Goal: Communication & Community: Answer question/provide support

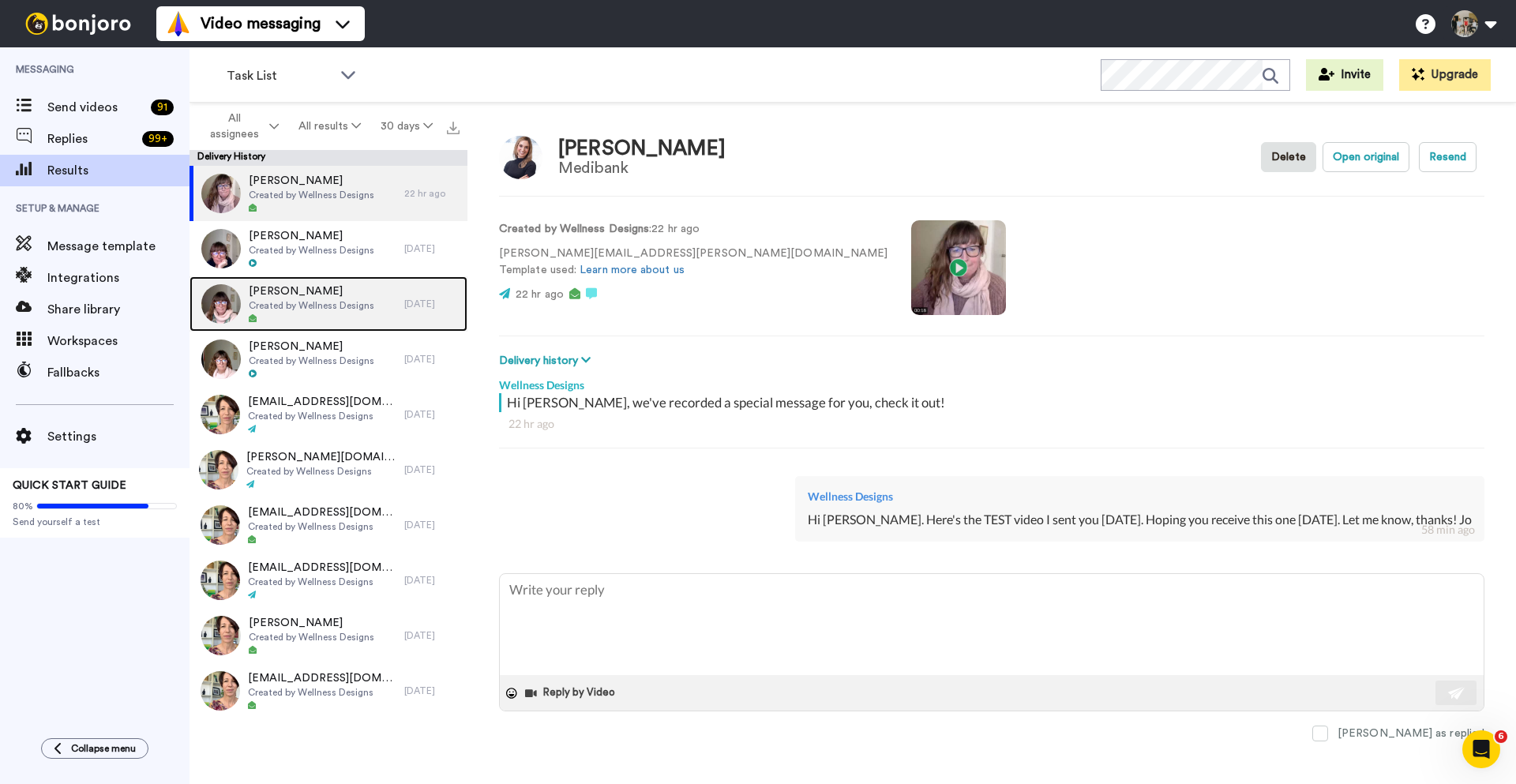
click at [314, 295] on span "[PERSON_NAME]" at bounding box center [311, 291] width 125 height 16
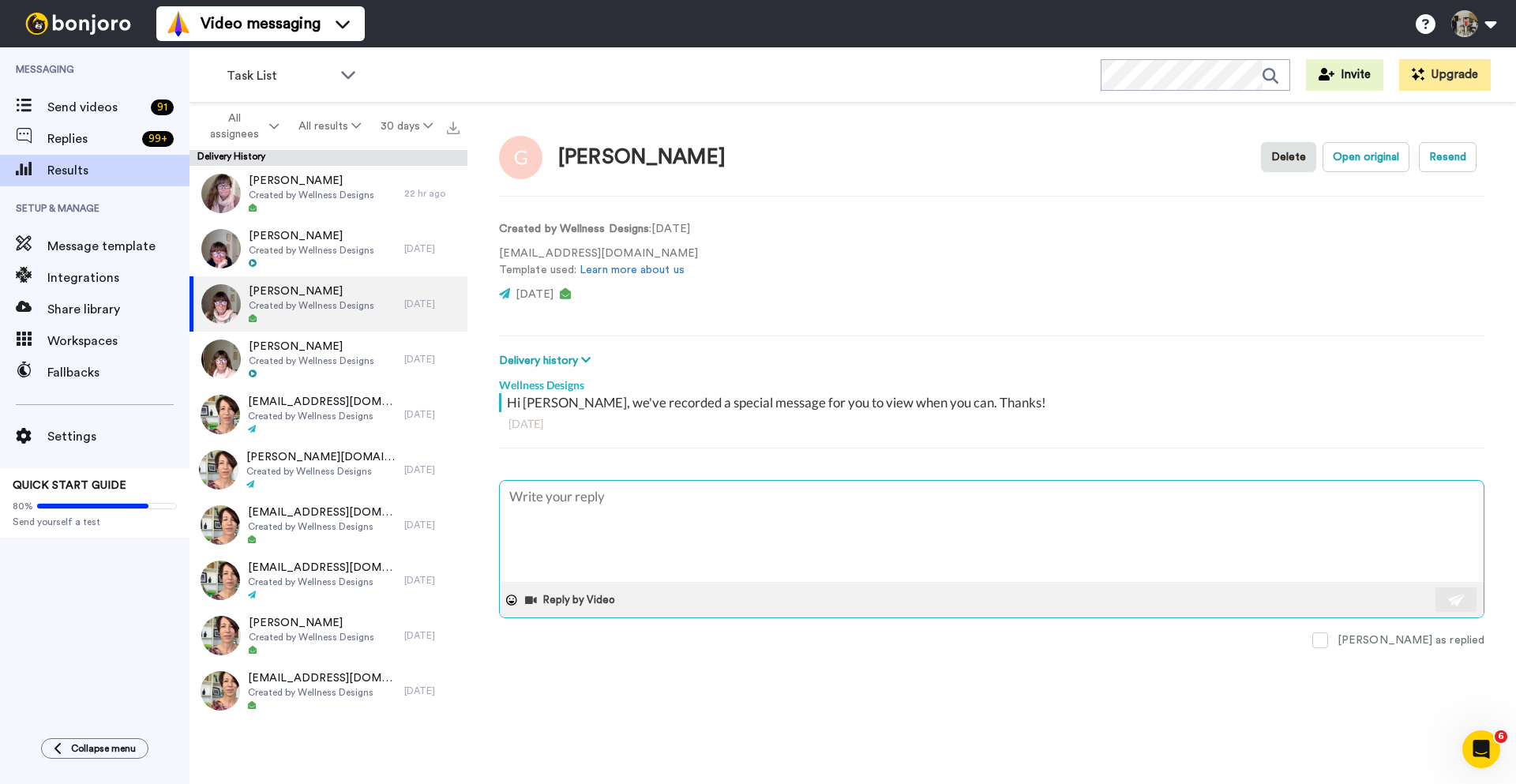
type textarea "x"
type textarea "H"
type textarea "x"
type textarea "Hi"
type textarea "x"
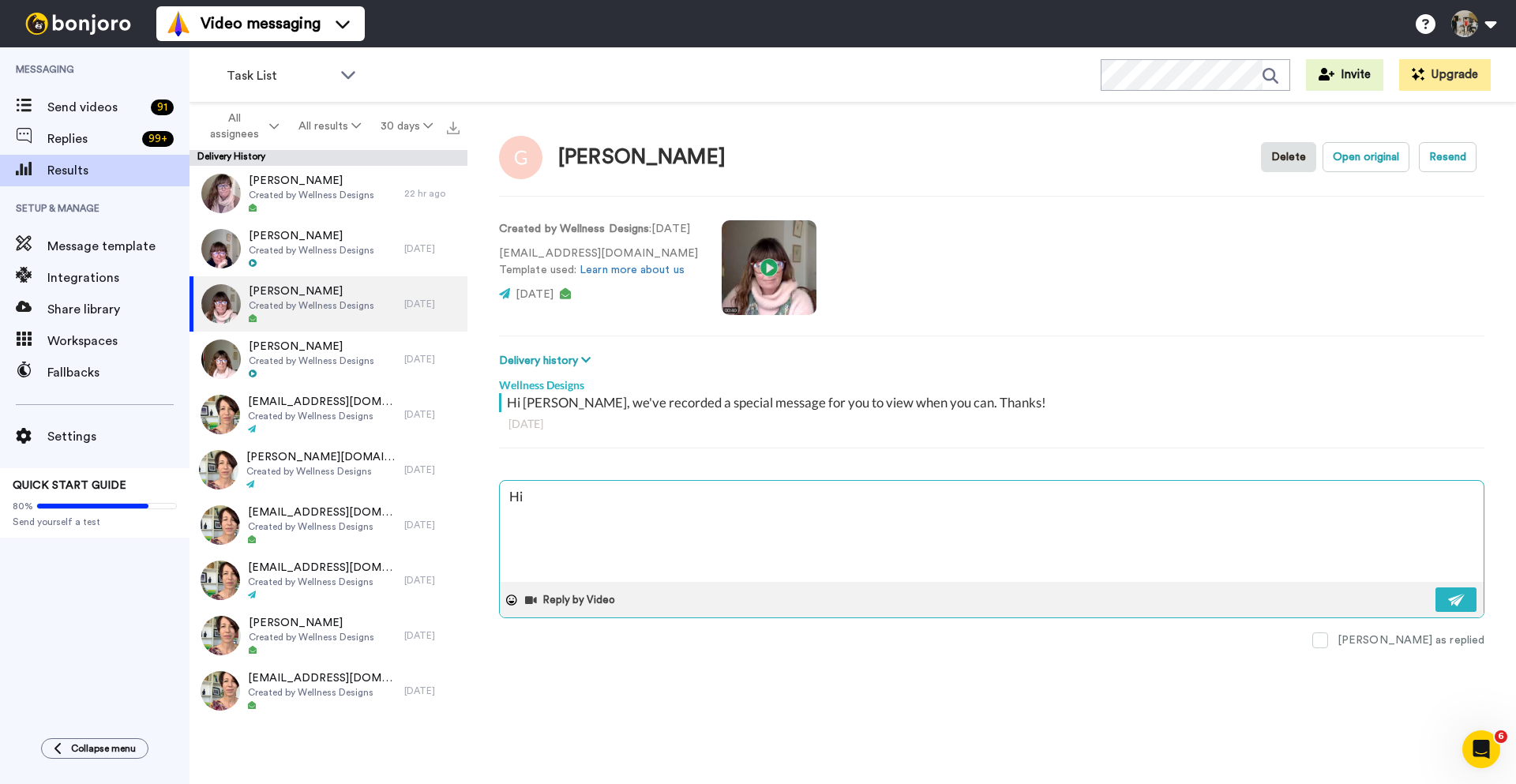
type textarea "Hi"
type textarea "x"
type textarea "Hi G"
type textarea "x"
type textarea "Hi Gy"
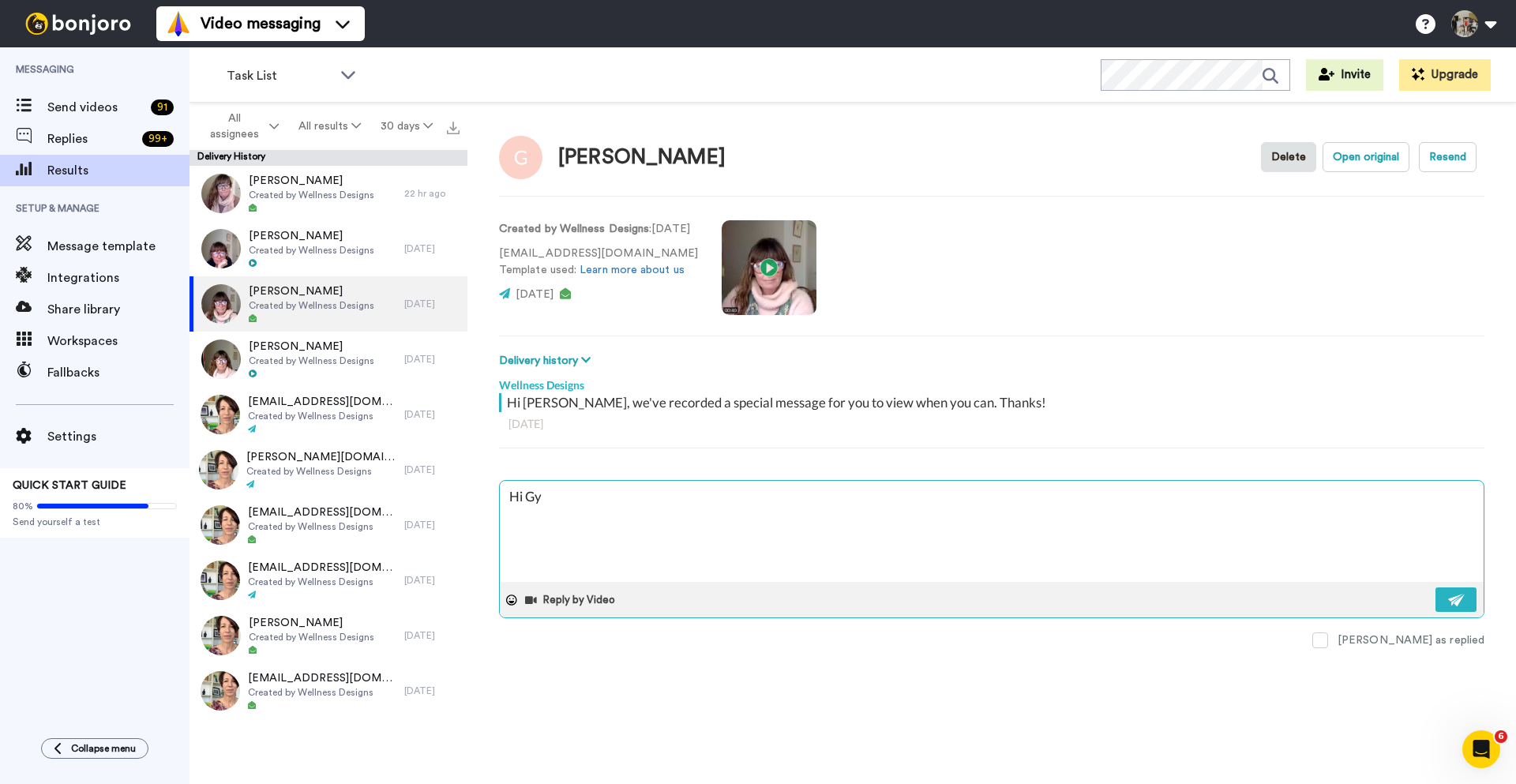
type textarea "x"
type textarea "Hi Gya"
type textarea "x"
type textarea "Hi [PERSON_NAME]"
type textarea "x"
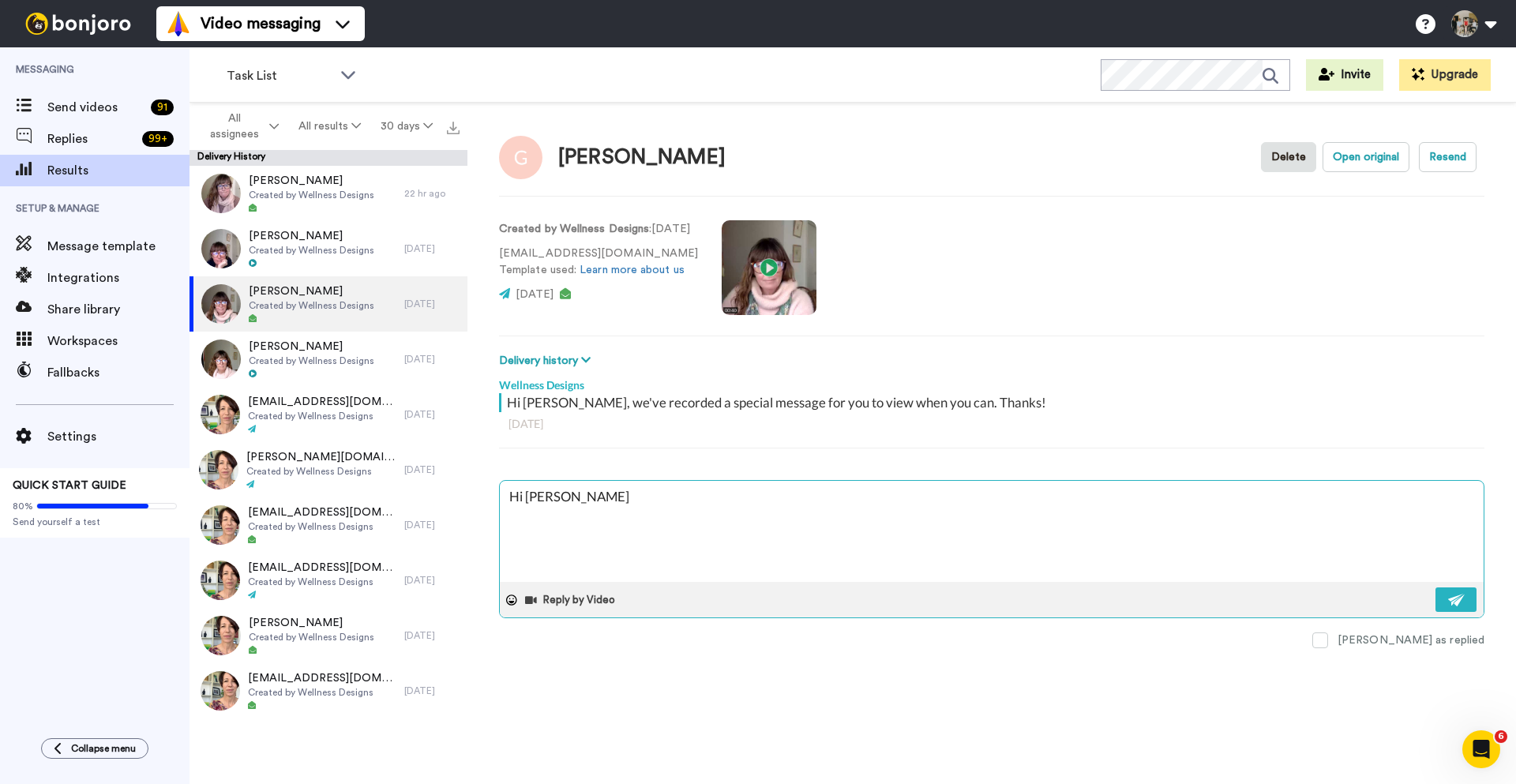
type textarea "Hi Gyani"
type textarea "x"
type textarea "Hi Gyani."
type textarea "x"
type textarea "Hi Gyani."
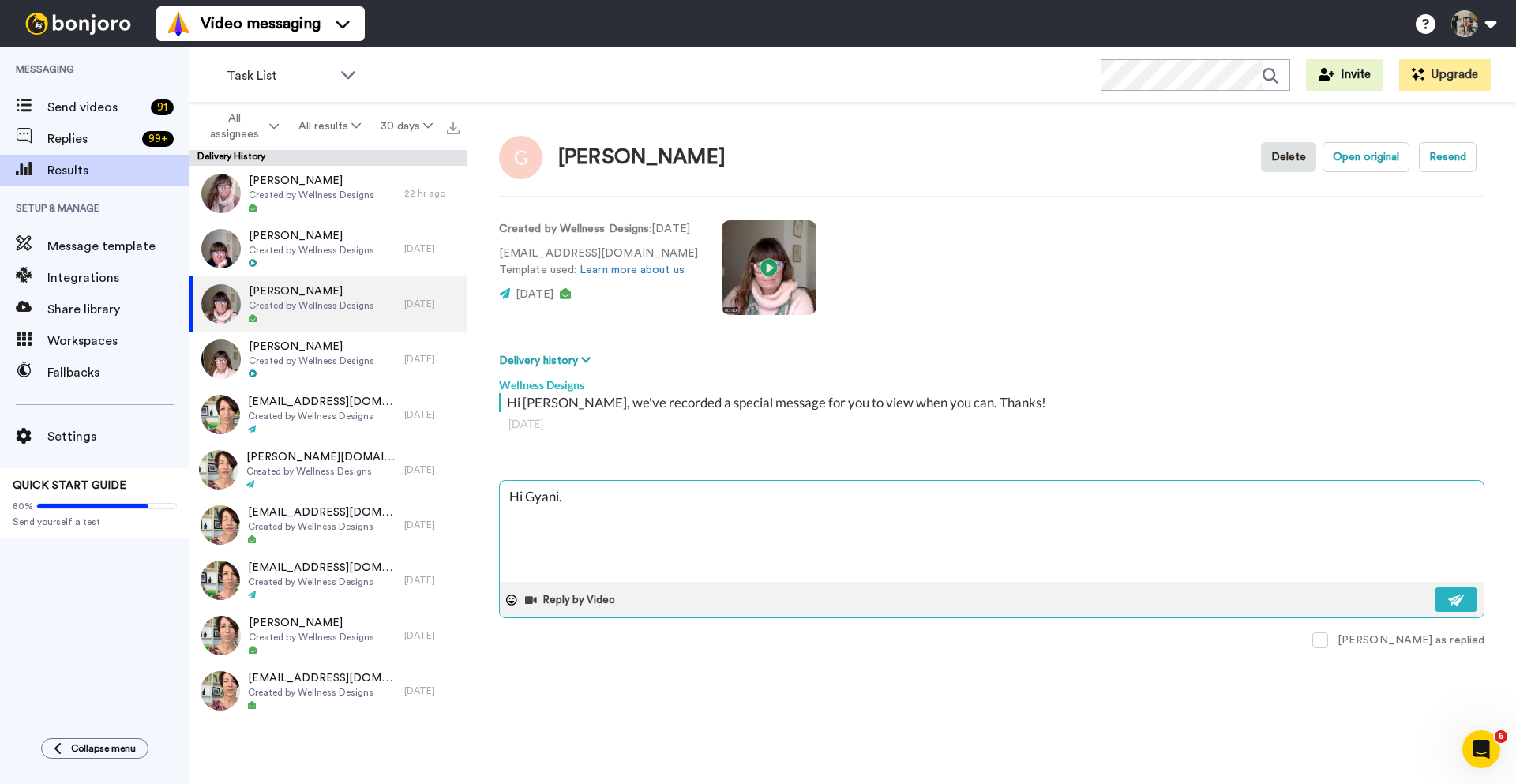
type textarea "x"
type textarea "Hi Gyani. J"
type textarea "x"
type textarea "Hi Gyani. Ju"
type textarea "x"
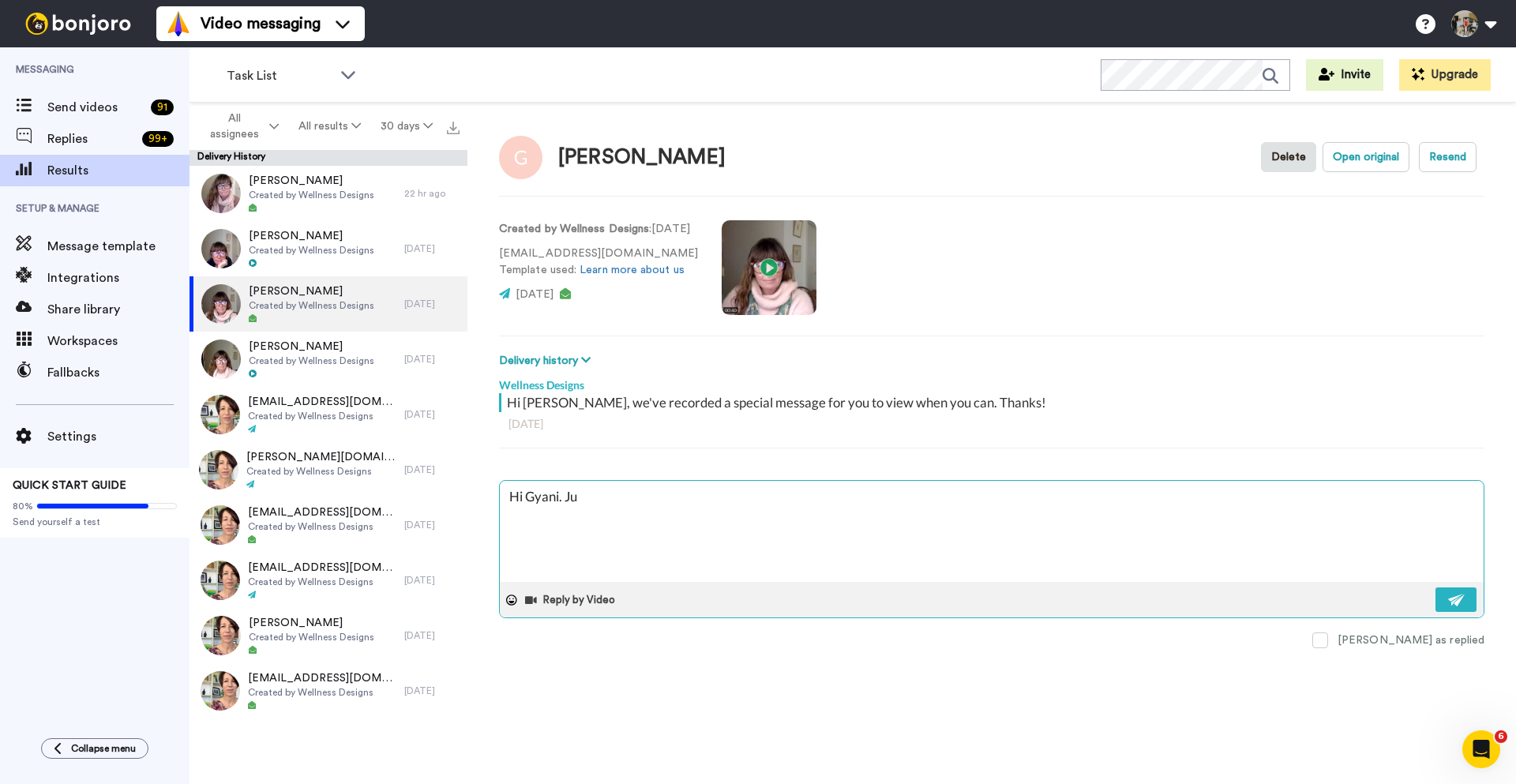
type textarea "Hi Gyani. Jus"
type textarea "x"
type textarea "Hi Gyani. Just"
type textarea "x"
type textarea "Hi Gyani. Just"
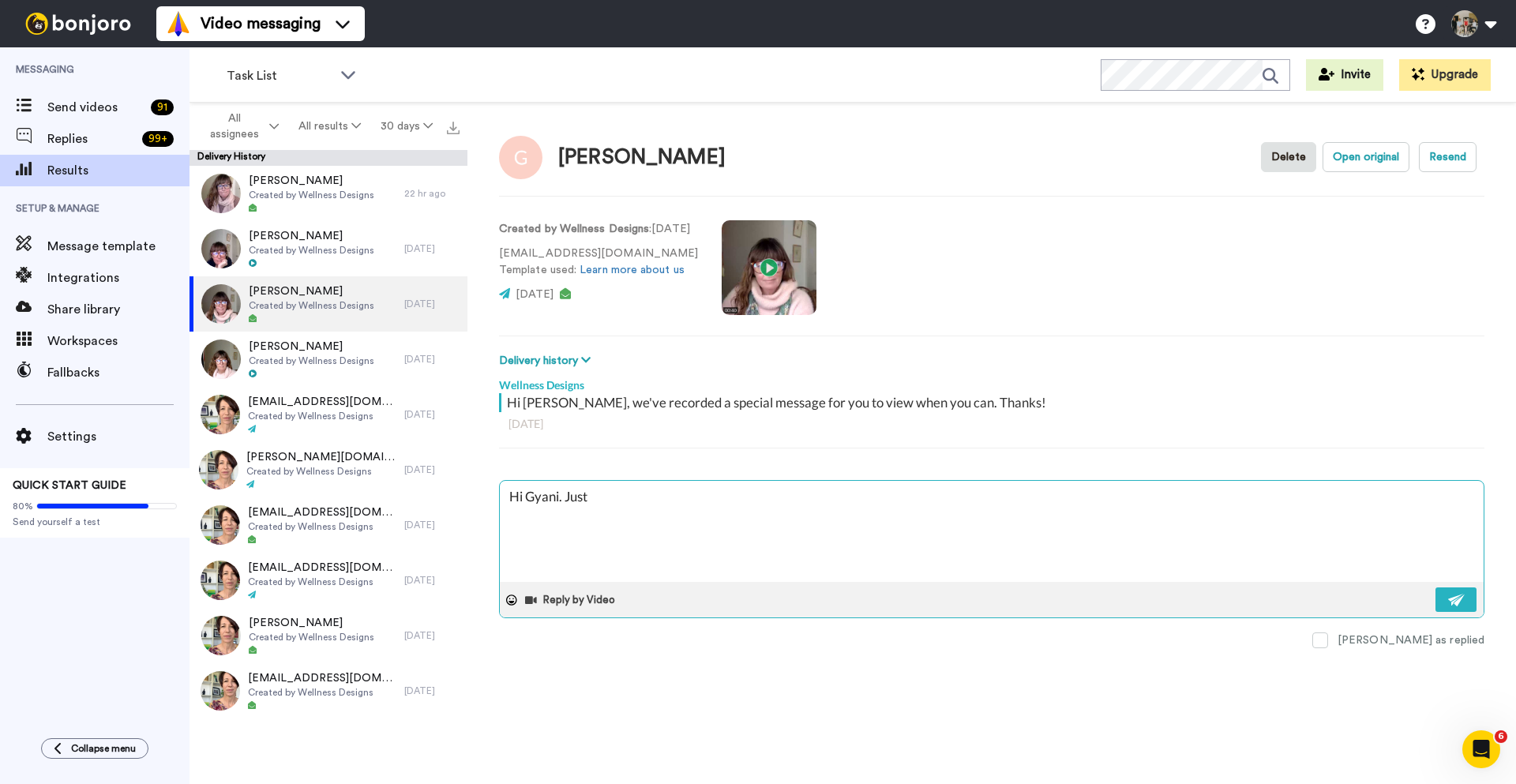
type textarea "x"
type textarea "Hi Gyani. Just s"
type textarea "x"
type textarea "Hi Gyani. Just se"
type textarea "x"
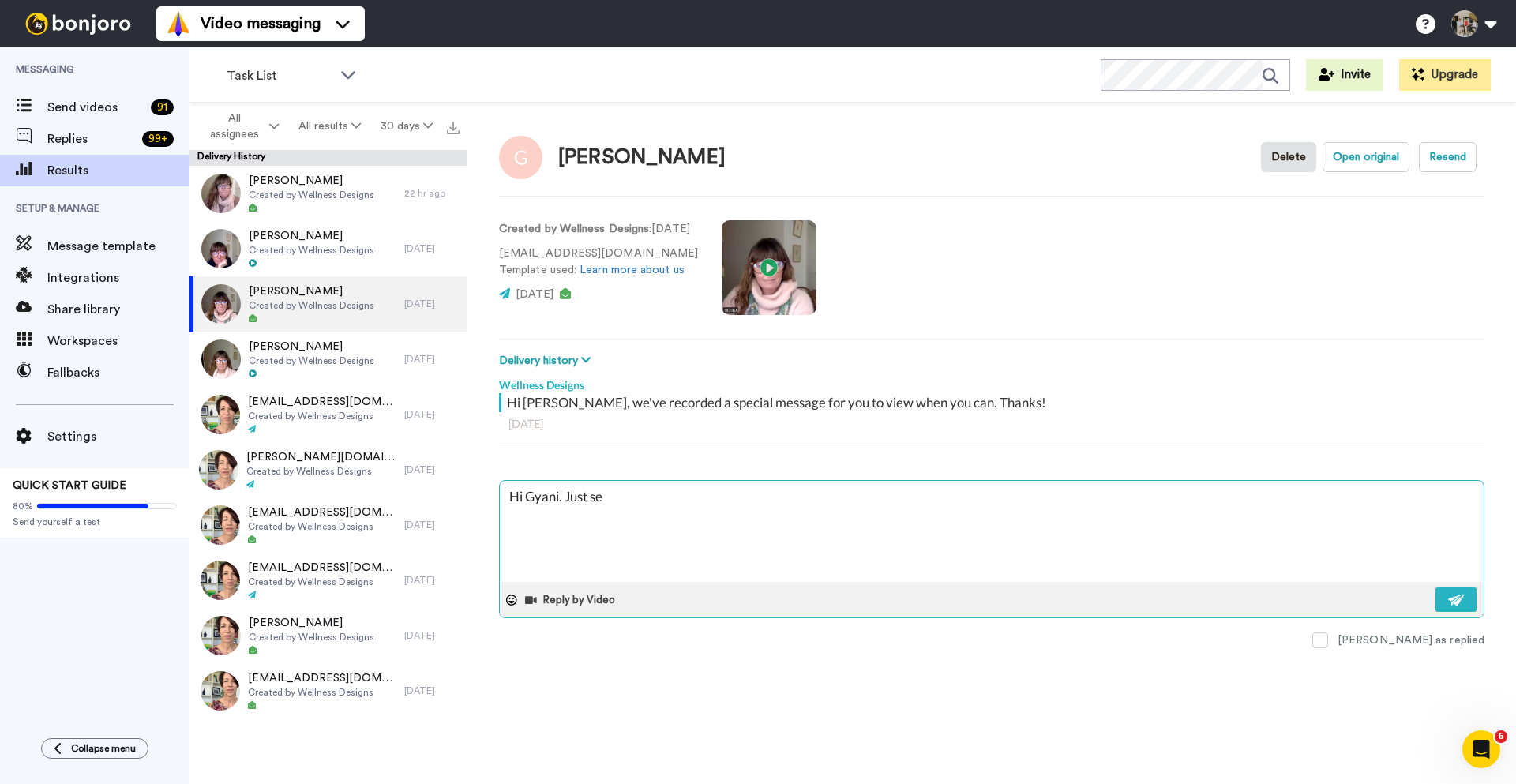
type textarea "Hi Gyani. Just sen"
type textarea "x"
type textarea "Hi Gyani. Just send"
type textarea "x"
type textarea "Hi Gyani. Just sendi"
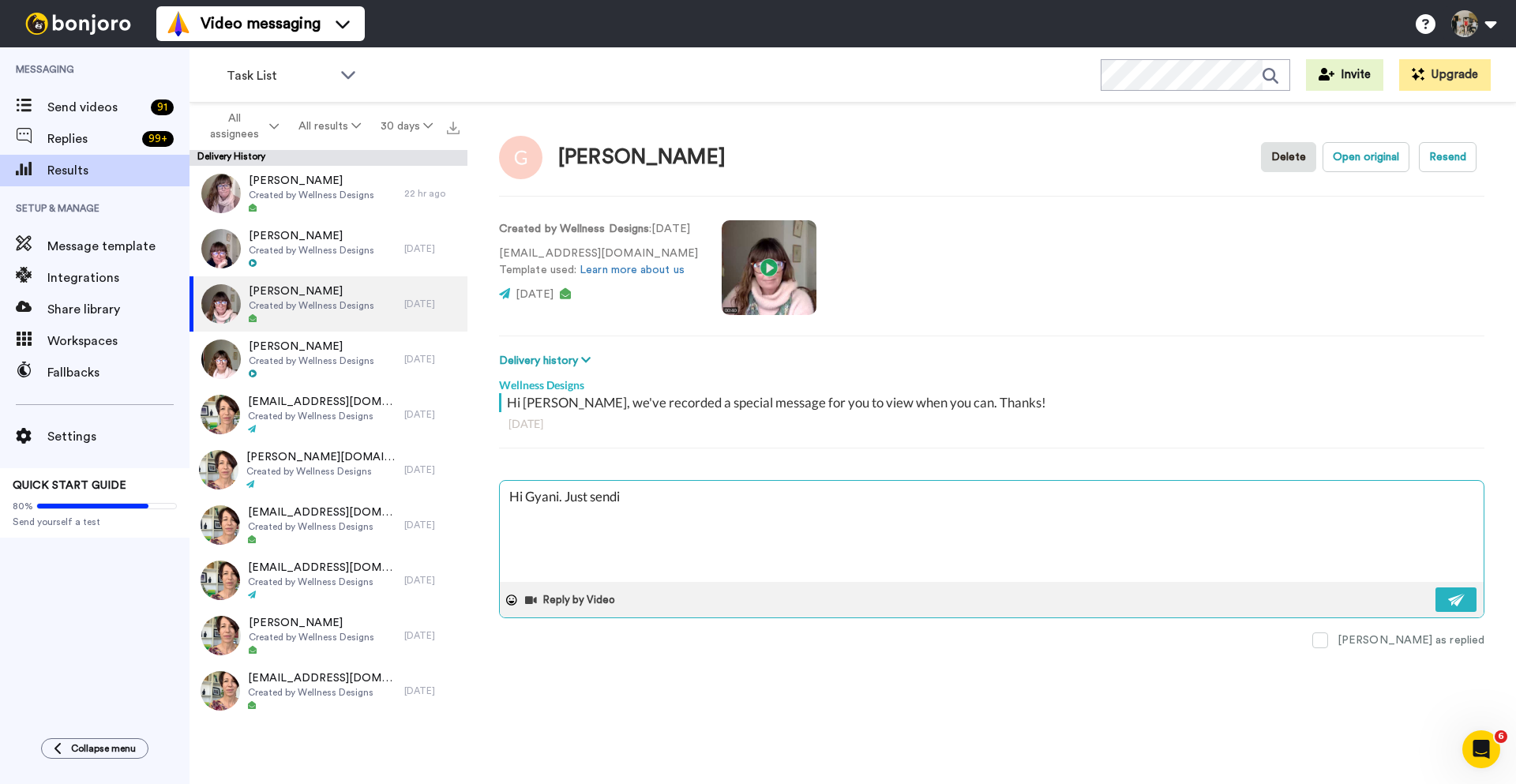
type textarea "x"
type textarea "Hi Gyani. Just sendin"
type textarea "x"
type textarea "Hi Gyani. Just sending"
type textarea "x"
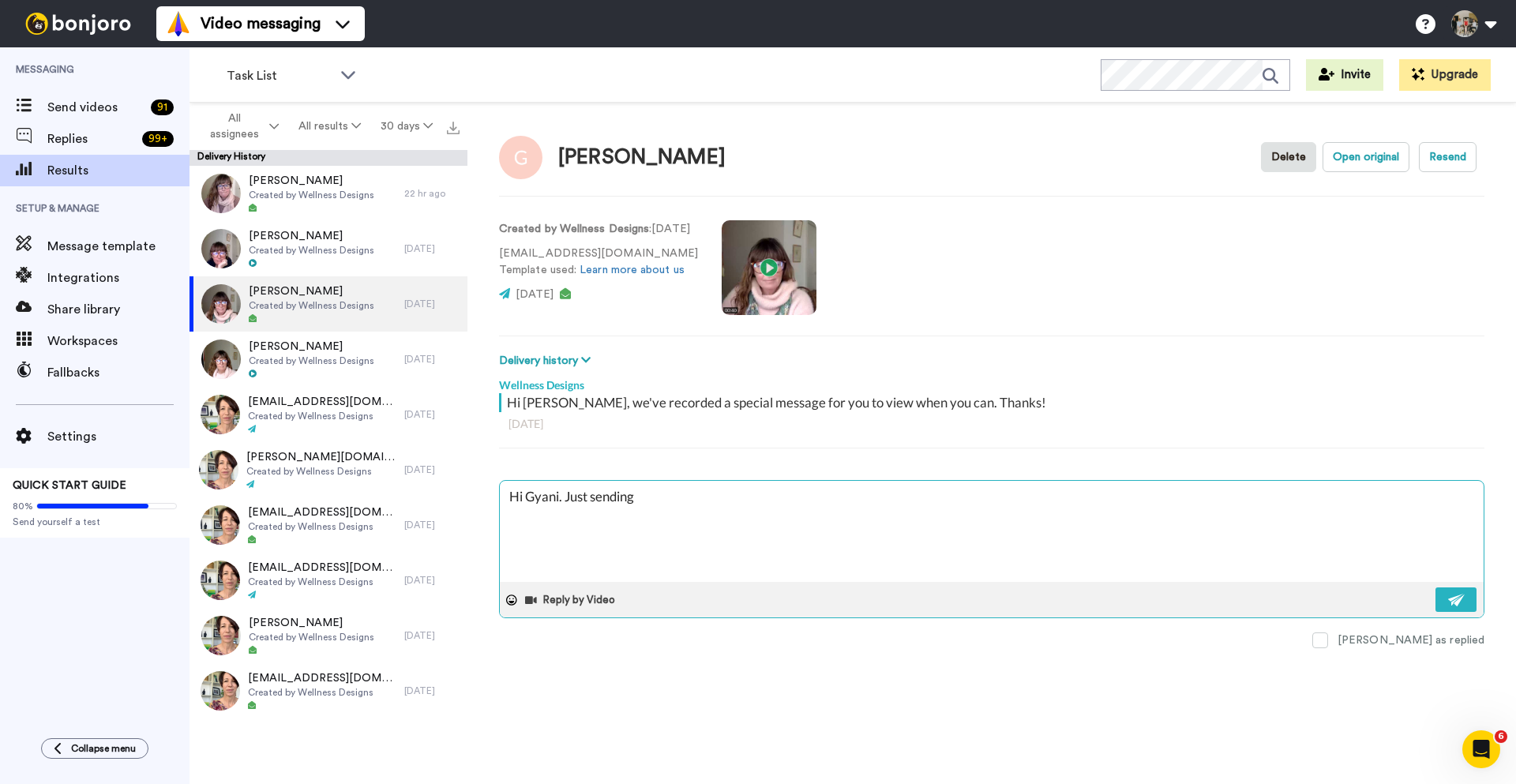
type textarea "Hi Gyani. Just sending"
type textarea "x"
type textarea "Hi Gyani. Just sending a"
type textarea "x"
type textarea "Hi Gyani. Just sending ag"
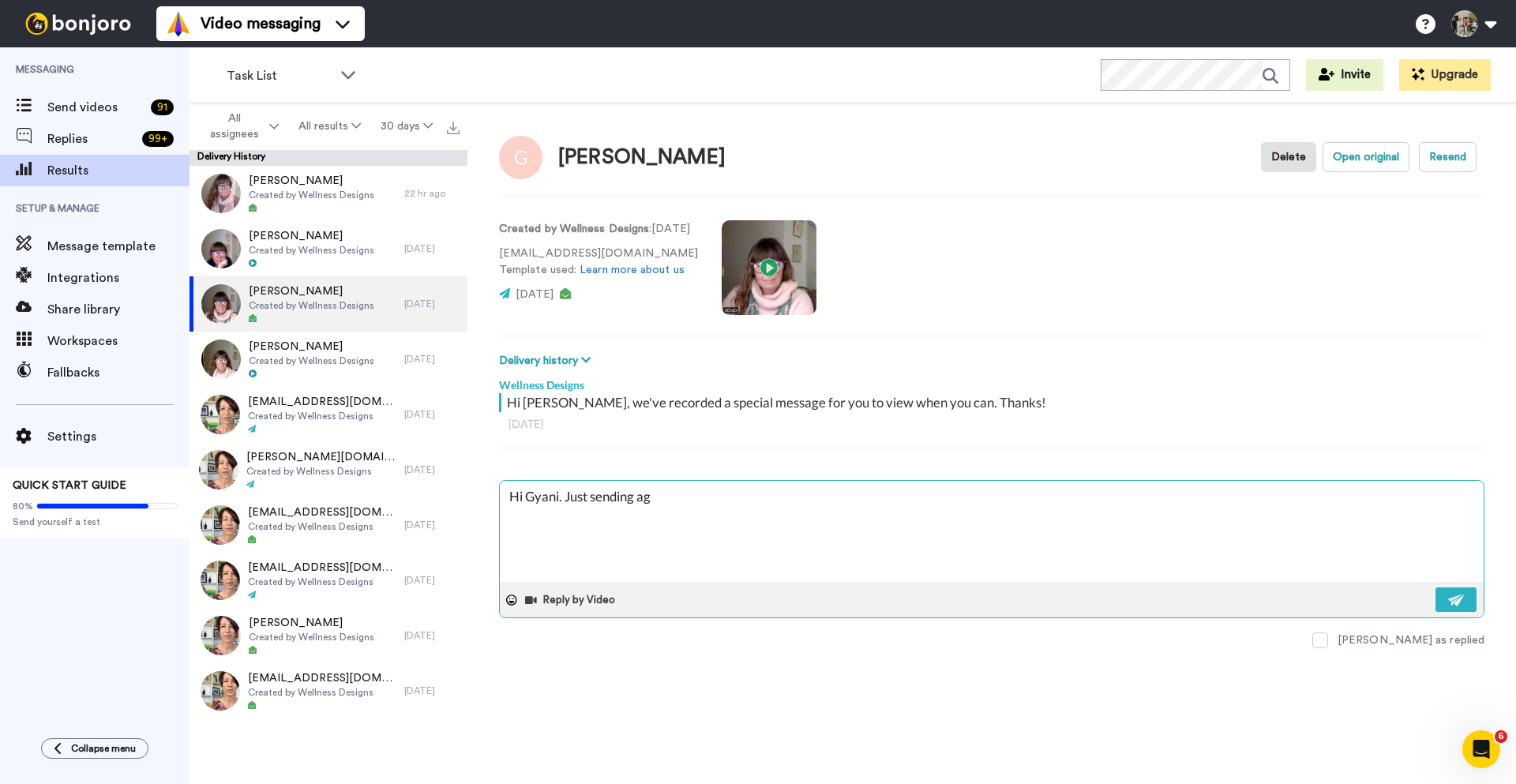
type textarea "x"
type textarea "Hi Gyani. Just sending aga"
type textarea "x"
type textarea "Hi Gyani. Just sending agai"
type textarea "x"
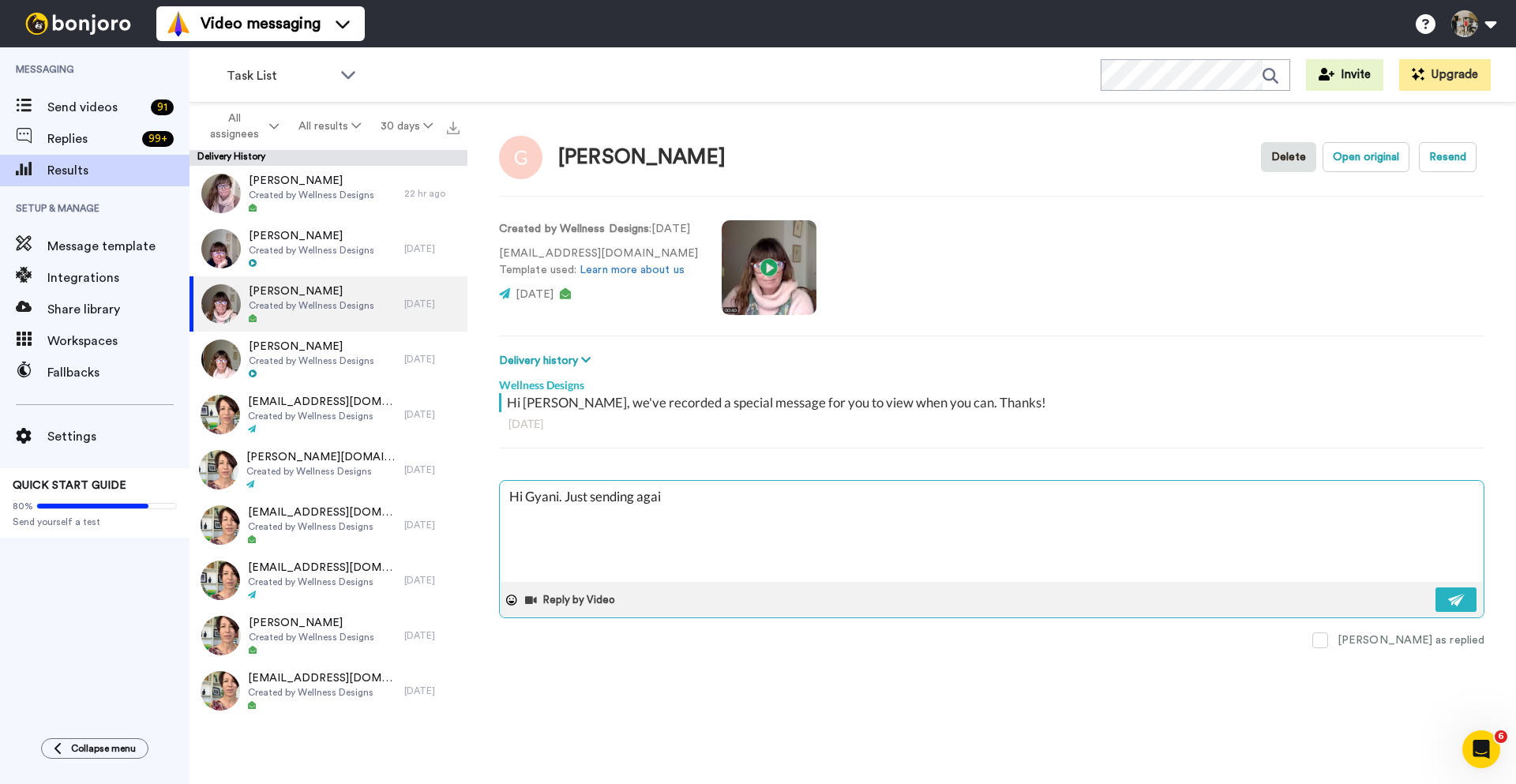
type textarea "Hi Gyani. Just sending again"
type textarea "x"
type textarea "Hi Gyani. Just sending again"
type textarea "x"
type textarea "Hi Gyani. Just sending again t"
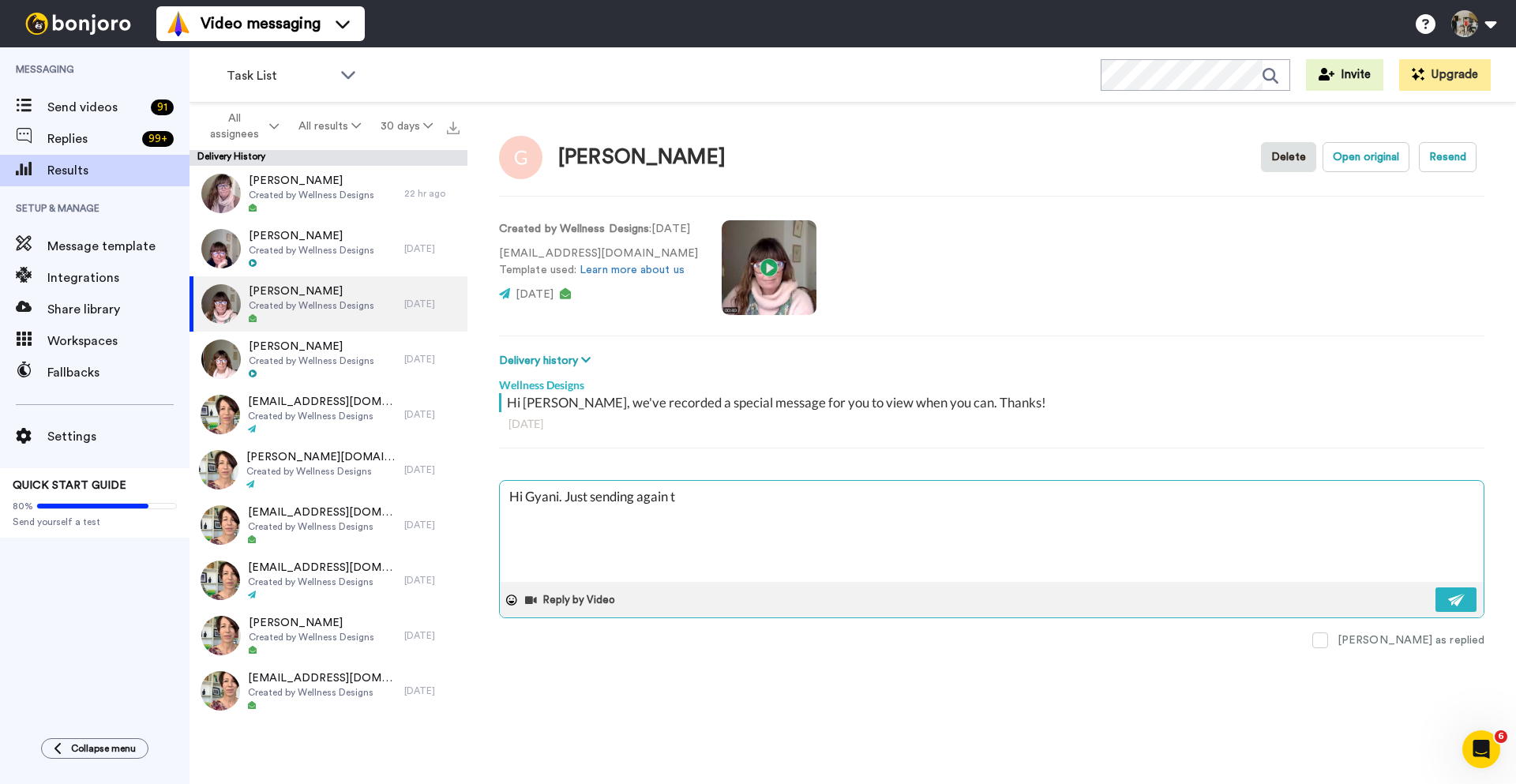
type textarea "x"
type textarea "Hi Gyani. Just sending again to"
type textarea "x"
type textarea "Hi Gyani. Just sending again [PERSON_NAME]"
type textarea "x"
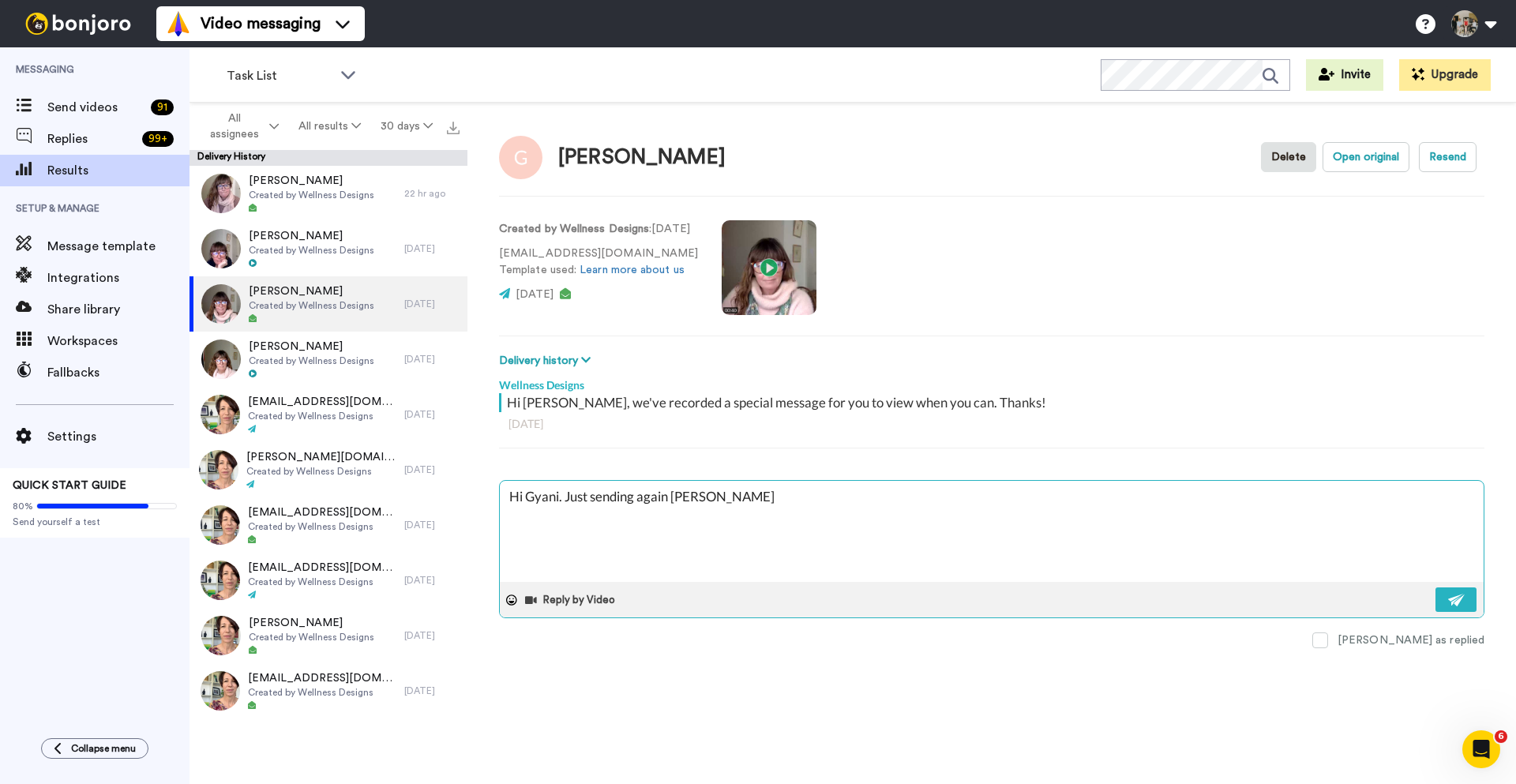
type textarea "Hi Gyani. Just sending again toda"
type textarea "x"
type textarea "Hi Gyani. Just sending again [DATE]"
type textarea "x"
type textarea "Hi Gyani. Just sending again [DATE]"
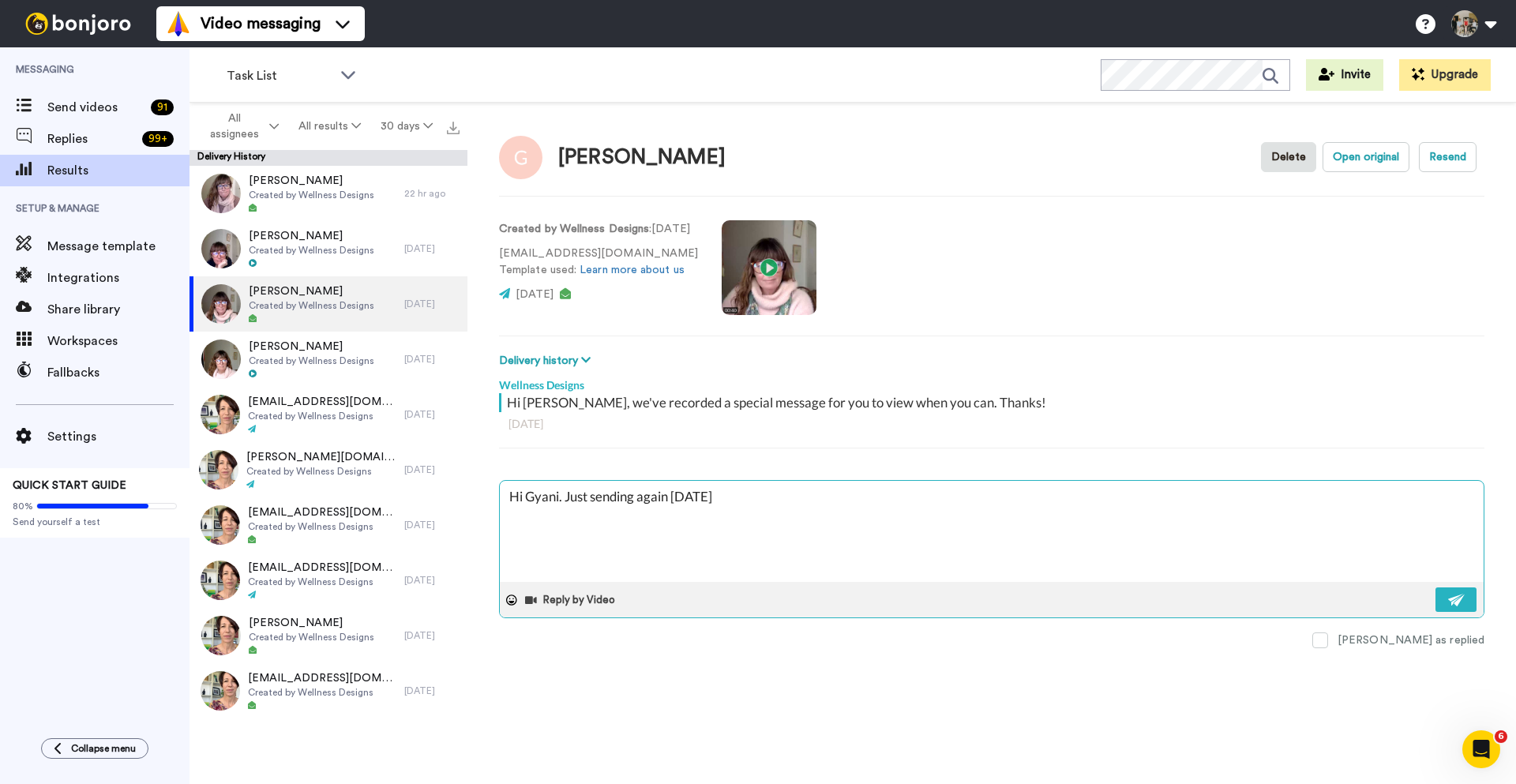
type textarea "x"
type textarea "Hi Gyani. Just sending again [DATE] 1"
type textarea "x"
type textarea "Hi Gyani. Just sending again [DATE] 13"
type textarea "x"
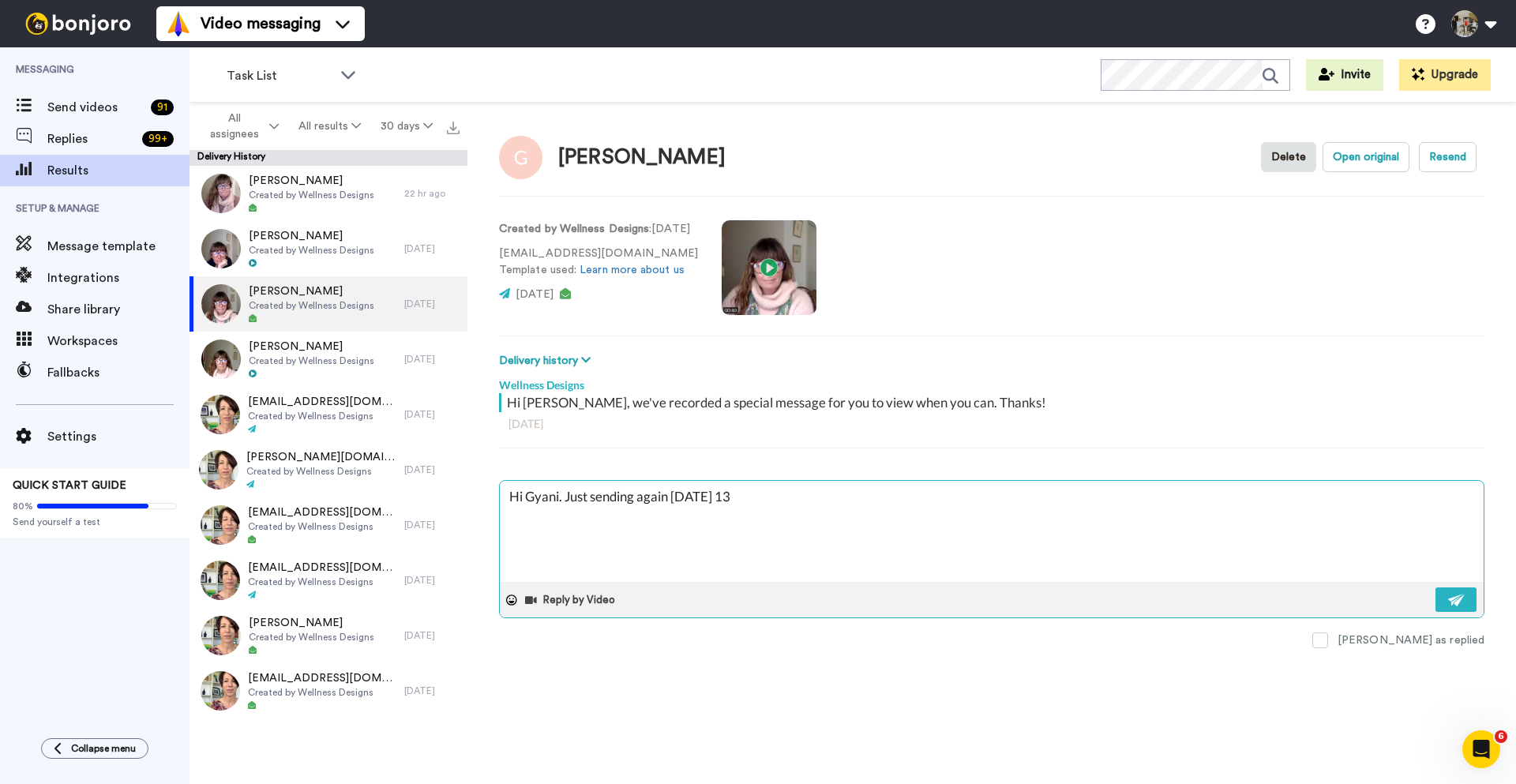
type textarea "Hi Gyani. Just sending again [DATE] 13/"
type textarea "x"
type textarea "Hi Gyani. Just sending again [DATE] 13/8"
type textarea "x"
type textarea "Hi Gyani. Just sending again [DATE] 13/8"
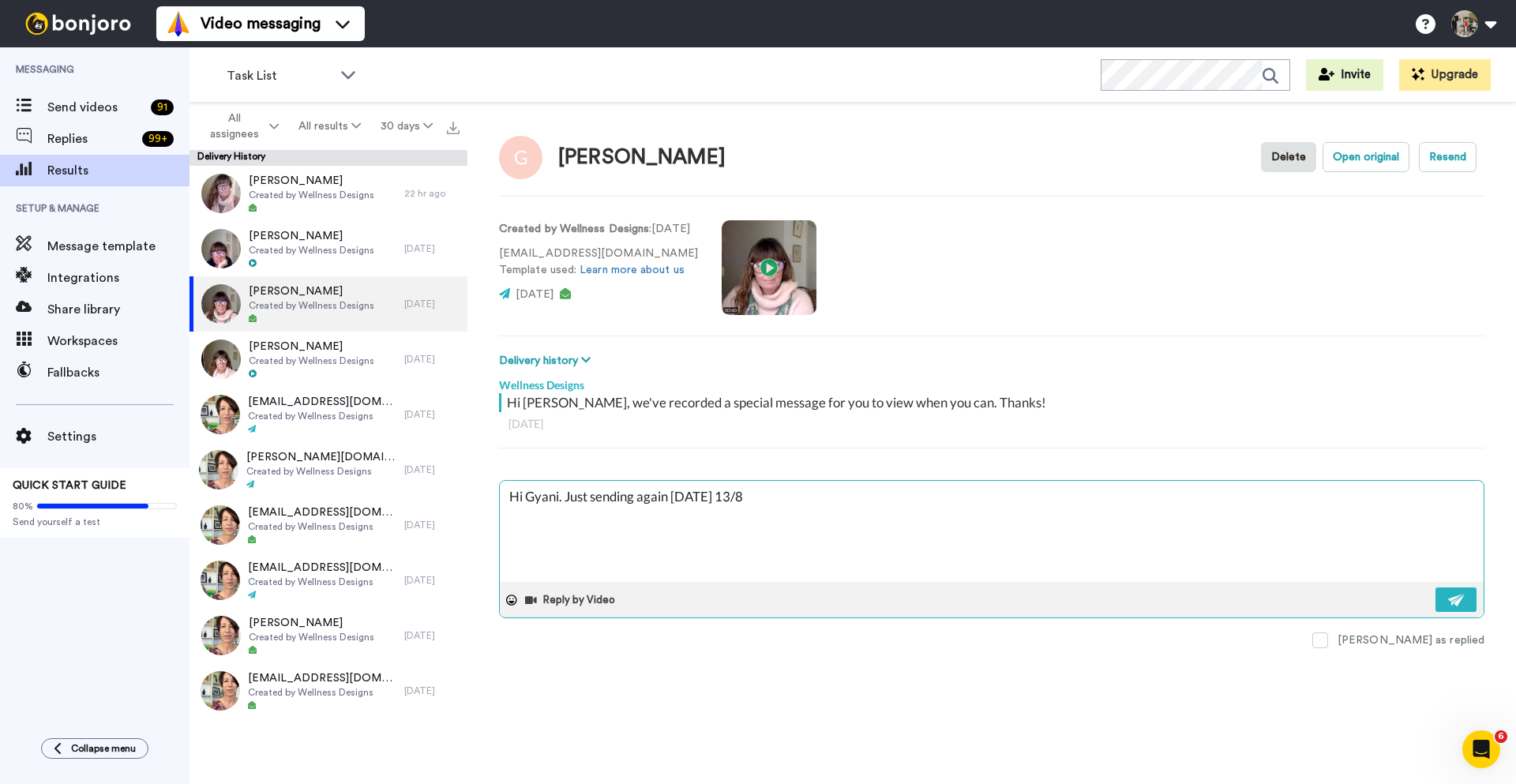
type textarea "x"
type textarea "Hi Gyani. Just sending again [DATE] 13/8 t"
type textarea "x"
type textarea "Hi Gyani. Just sending again [DATE] 13/8 to"
type textarea "x"
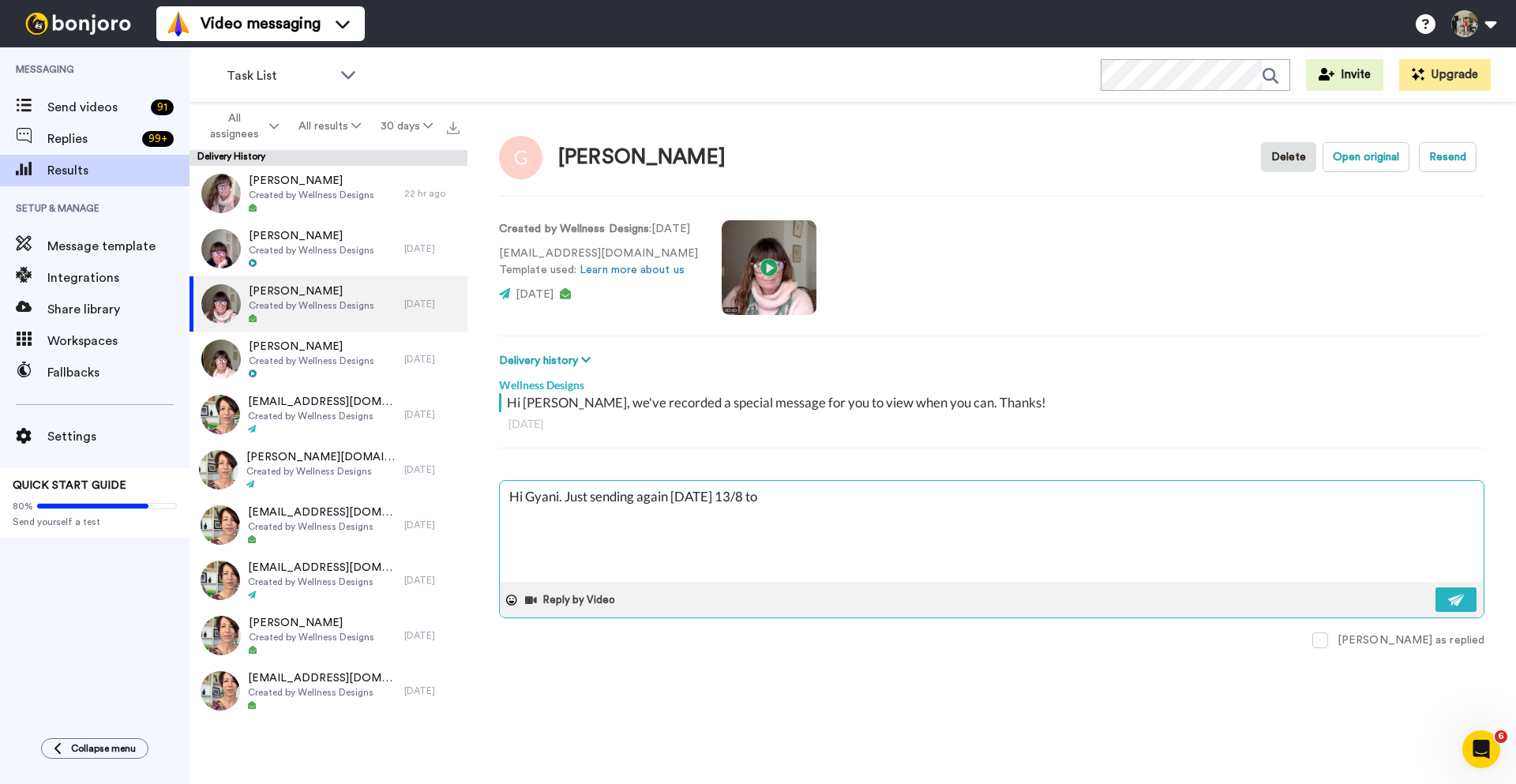
type textarea "Hi Gyani. Just sending again [DATE] 13/8 to"
type textarea "x"
type textarea "Hi Gyani. Just sending again [DATE] 13/8 to s"
type textarea "x"
type textarea "Hi Gyani. Just sending again [DATE] 13/8 to se"
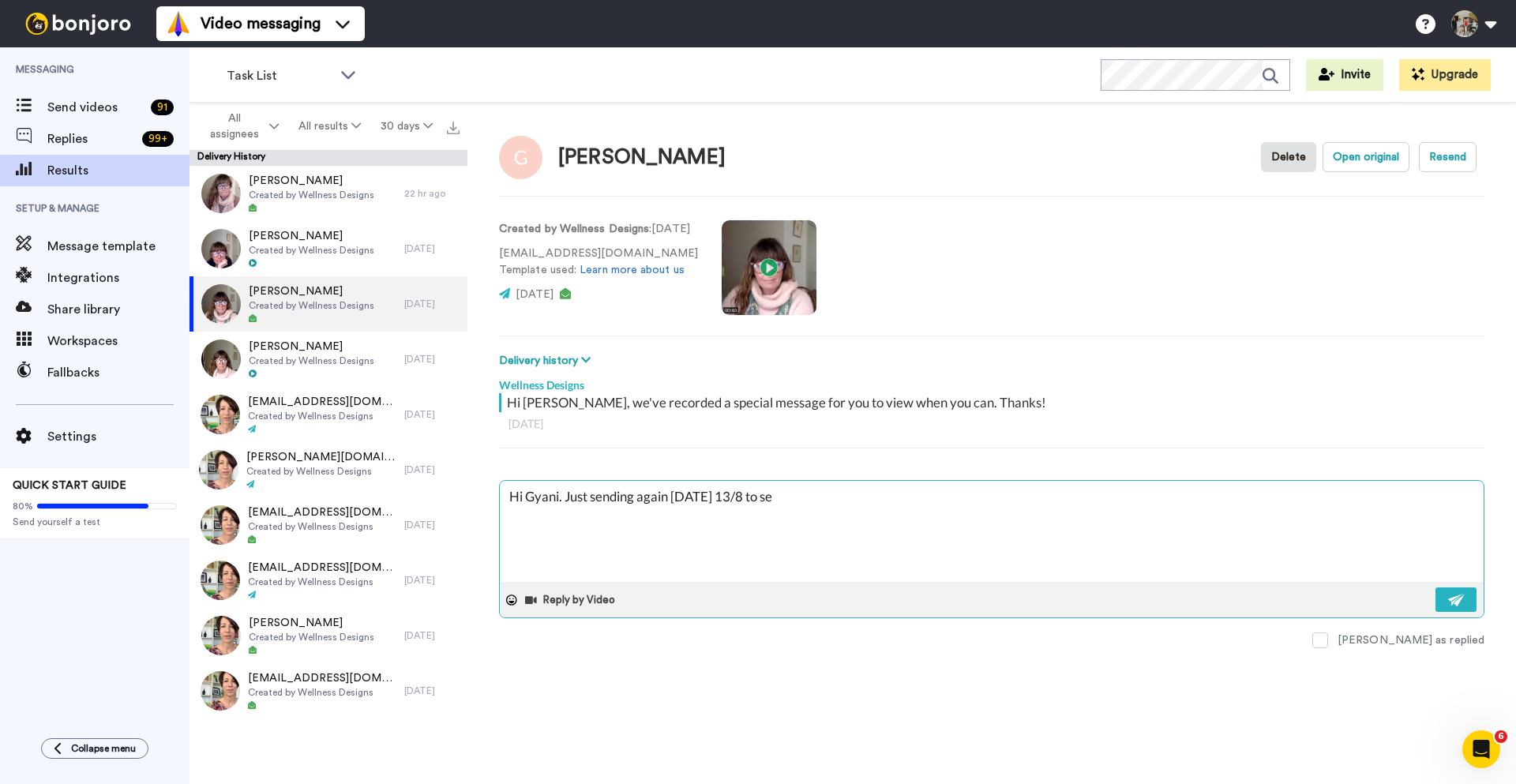
type textarea "x"
type textarea "Hi Gyani. Just sending again [DATE] 13/8 to see"
type textarea "x"
type textarea "Hi Gyani. Just sending again [DATE] 13/8 to see"
type textarea "x"
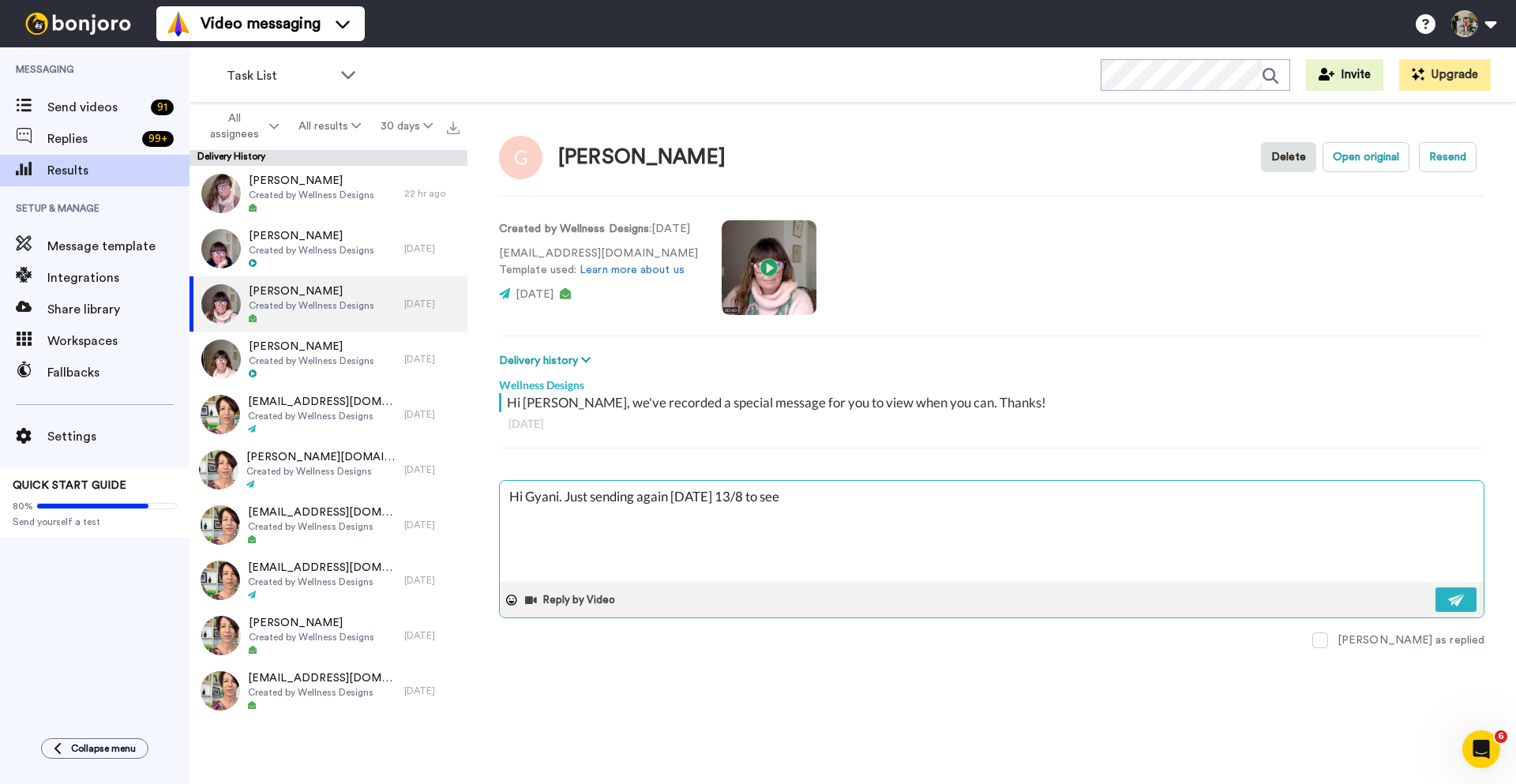
type textarea "Hi Gyani. Just sending again [DATE] 13/8 to see i"
type textarea "x"
type textarea "Hi Gyani. Just sending again [DATE] 13/8 to see if"
type textarea "x"
type textarea "Hi Gyani. Just sending again [DATE] 13/8 to see if"
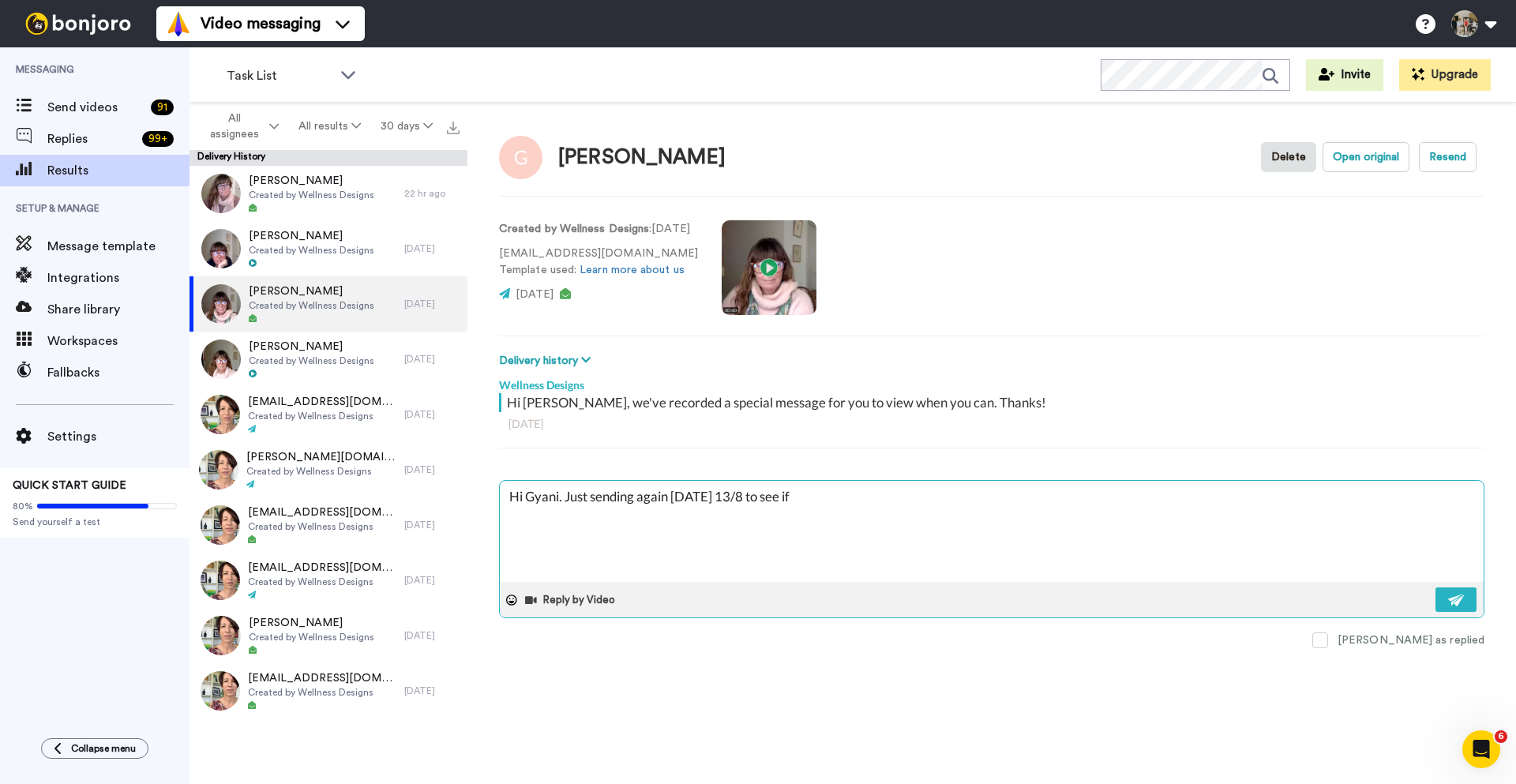
type textarea "x"
type textarea "Hi Gyani. Just sending again [DATE] 13/8 to see if y"
type textarea "x"
type textarea "Hi Gyani. Just sending again [DATE] 13/8 to see if yo"
type textarea "x"
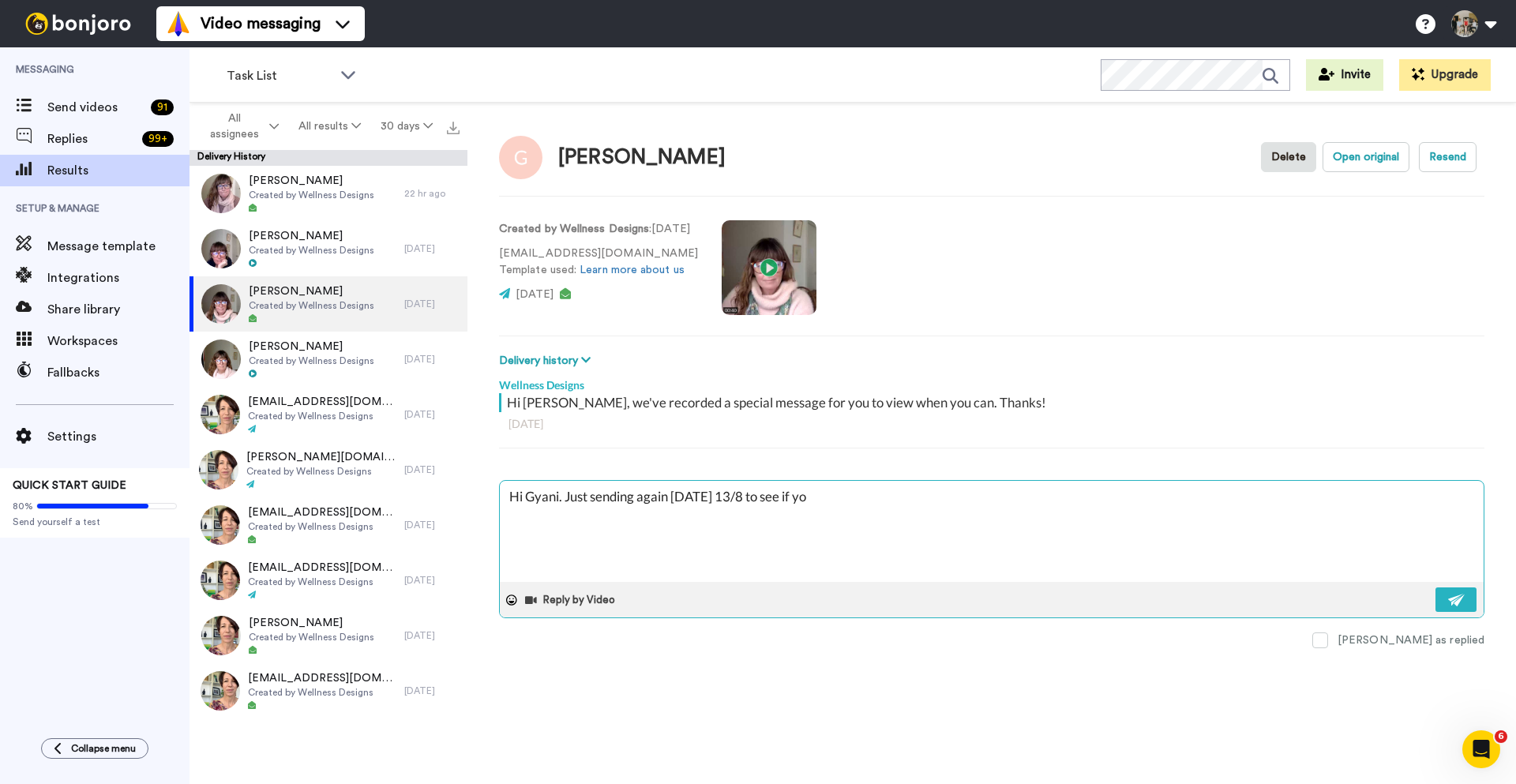
type textarea "Hi Gyani. Just sending again [DATE] 13/8 to see if you"
type textarea "x"
type textarea "Hi Gyani. Just sending again [DATE] 13/8 to see if you"
type textarea "x"
type textarea "Hi Gyani. Just sending again [DATE] 13/8 to see if you g"
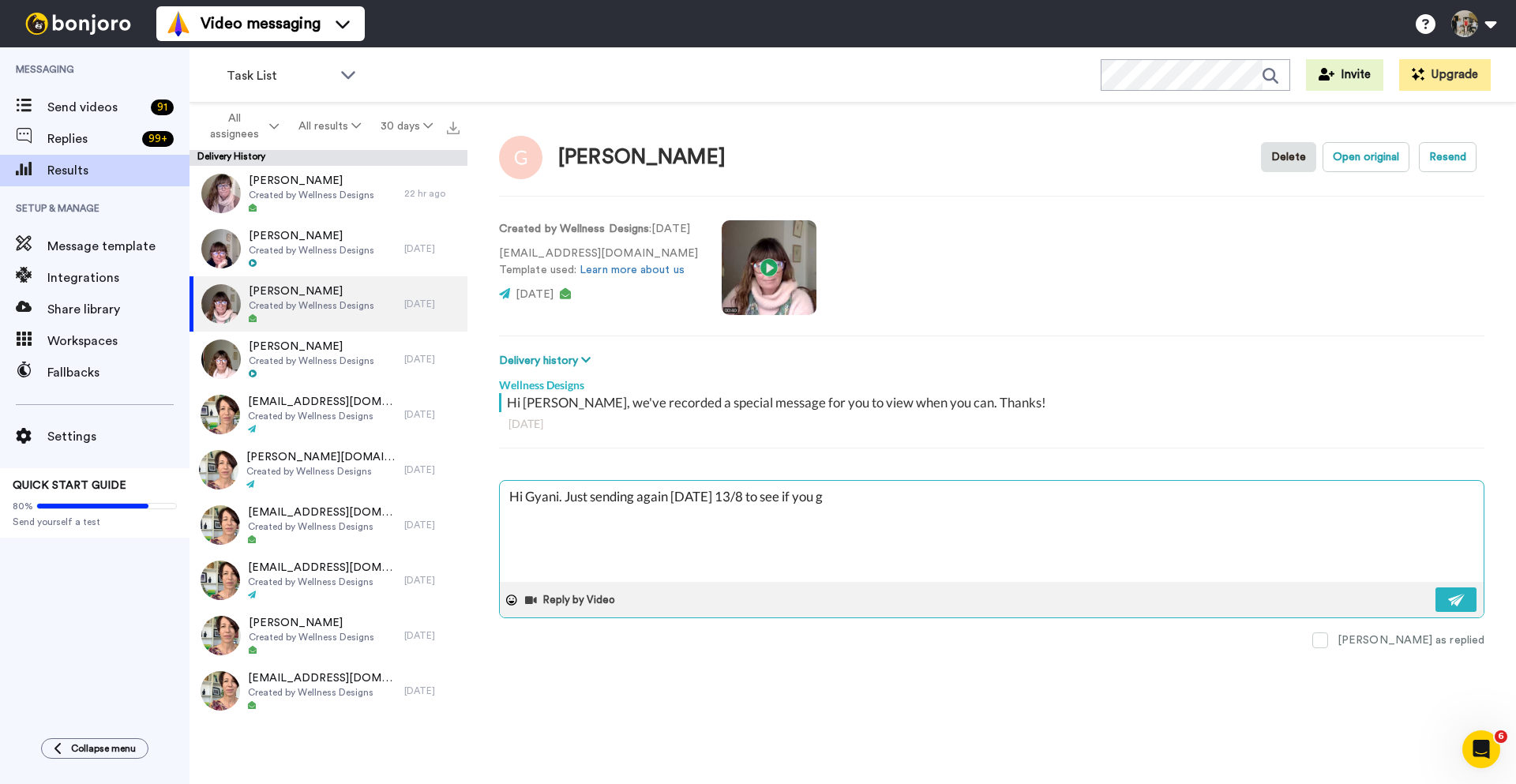
type textarea "x"
type textarea "Hi Gyani. Just sending again [DATE] 13/8 to see if you ge"
type textarea "x"
type textarea "Hi Gyani. Just sending again [DATE] 13/8 to see if you get"
type textarea "x"
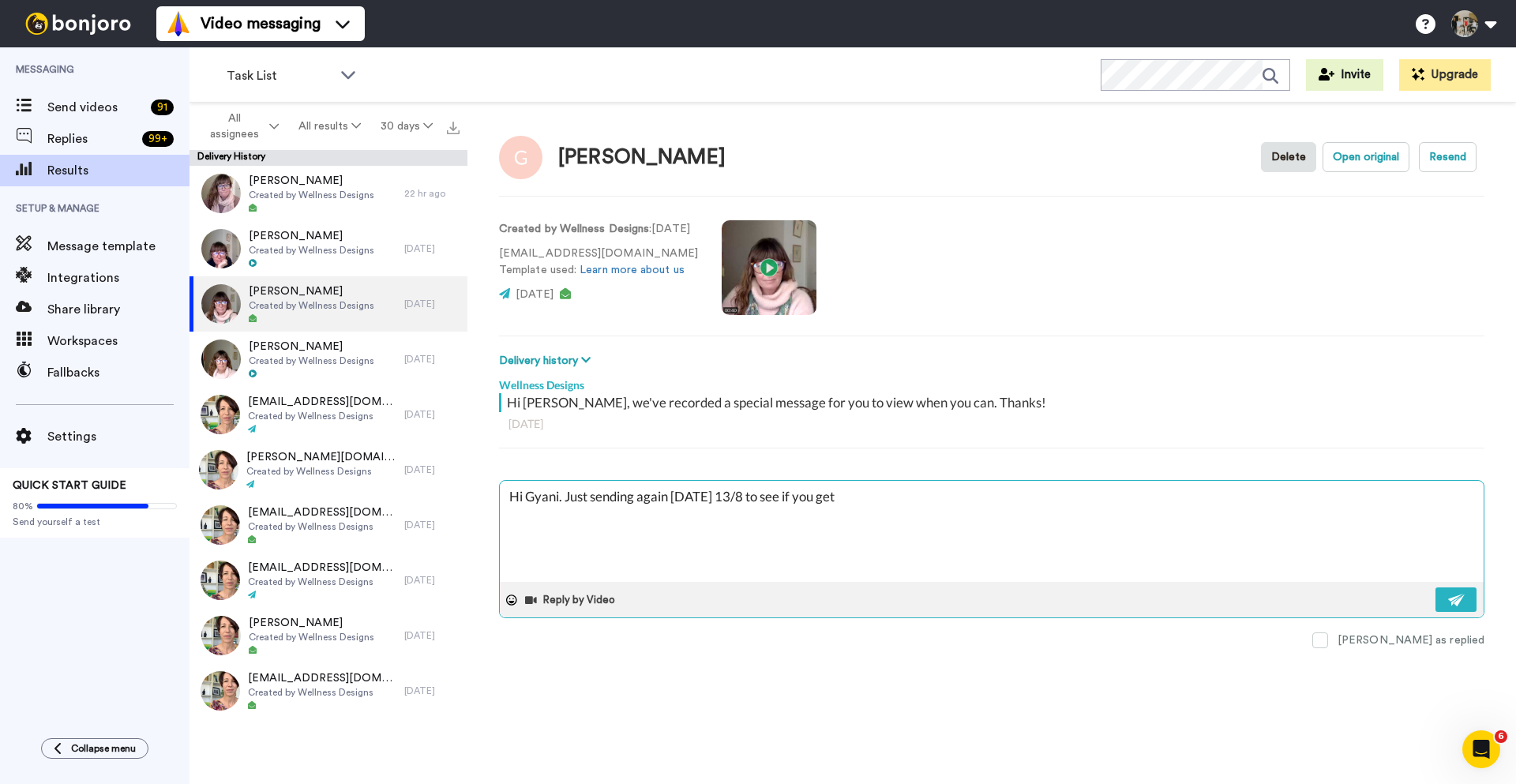
type textarea "Hi Gyani. Just sending again [DATE] 13/8 to see if you get"
type textarea "x"
type textarea "Hi Gyani. Just sending again [DATE] 13/8 to see if you get th"
type textarea "x"
type textarea "Hi Gyani. Just sending again [DATE] 13/8 to see if you get thi"
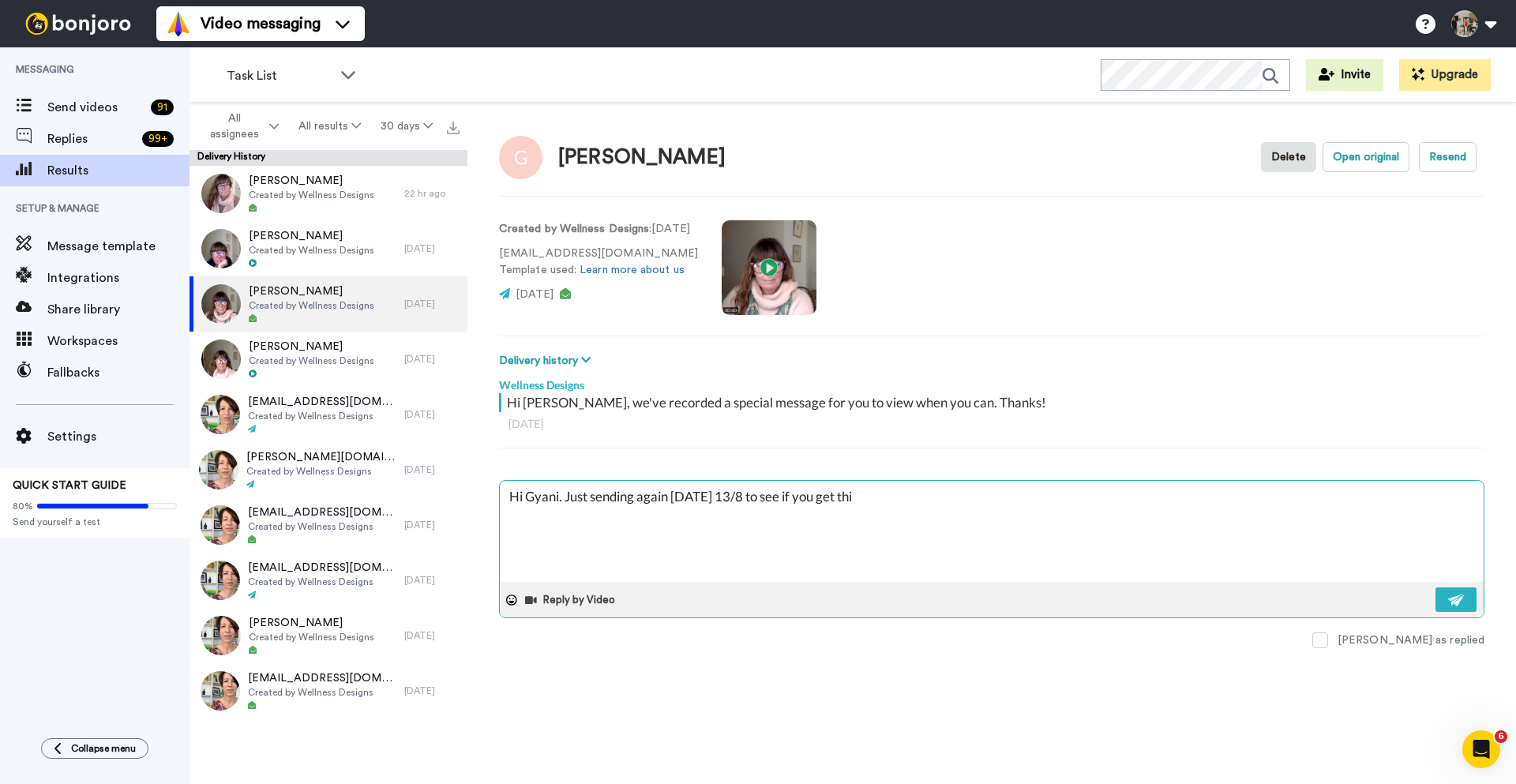
type textarea "x"
type textarea "Hi Gyani. Just sending again [DATE] 13/8 to see if you get this"
type textarea "x"
type textarea "Hi Gyani. Just sending again [DATE] 13/8 to see if you get this,"
type textarea "x"
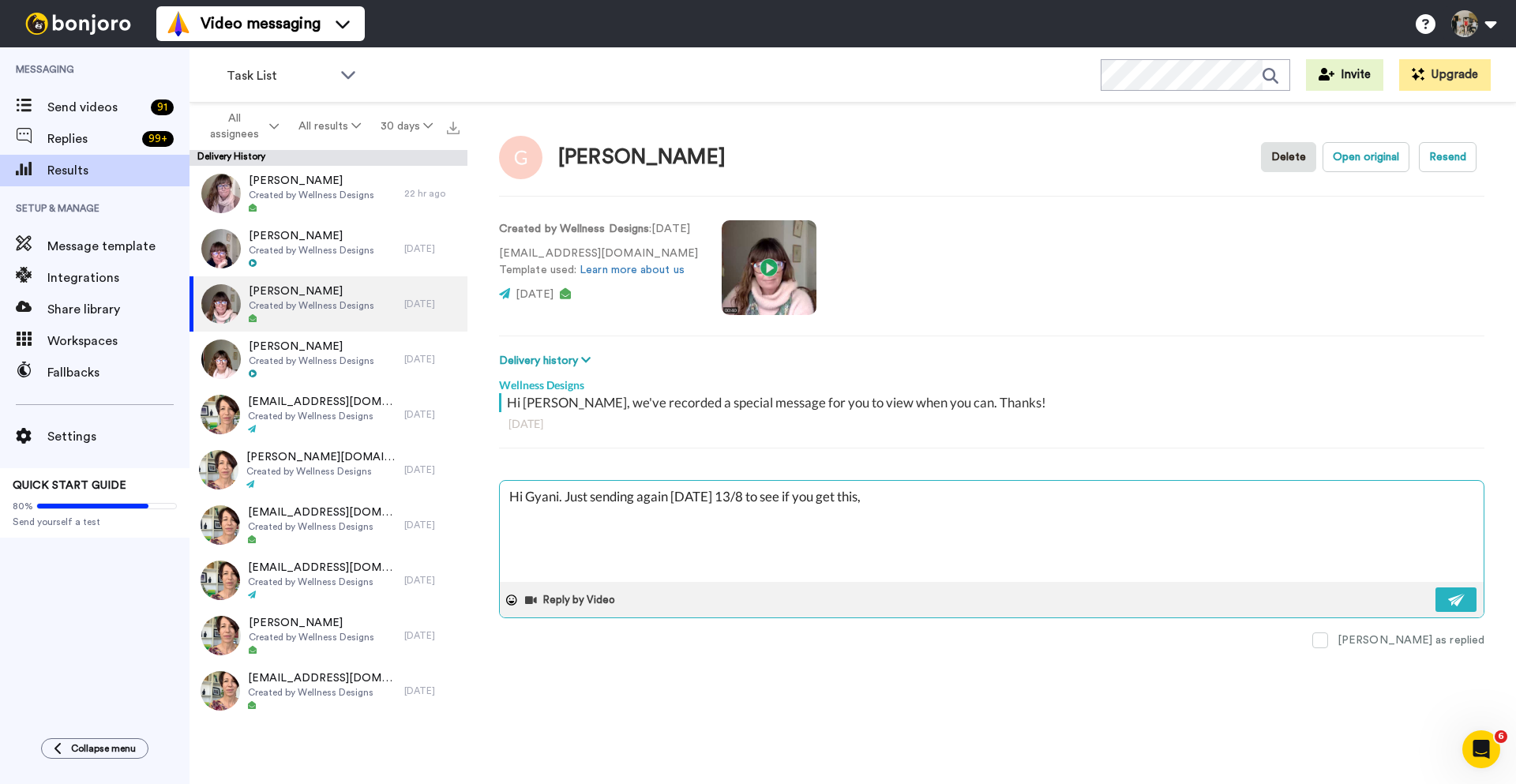
type textarea "Hi Gyani. Just sending again [DATE] 13/8 to see if you get this,"
type textarea "x"
type textarea "Hi Gyani. Just sending again [DATE] 13/8 to see if you get this, h"
type textarea "x"
type textarea "Hi Gyani. Just sending again [DATE] 13/8 to see if you get this, her"
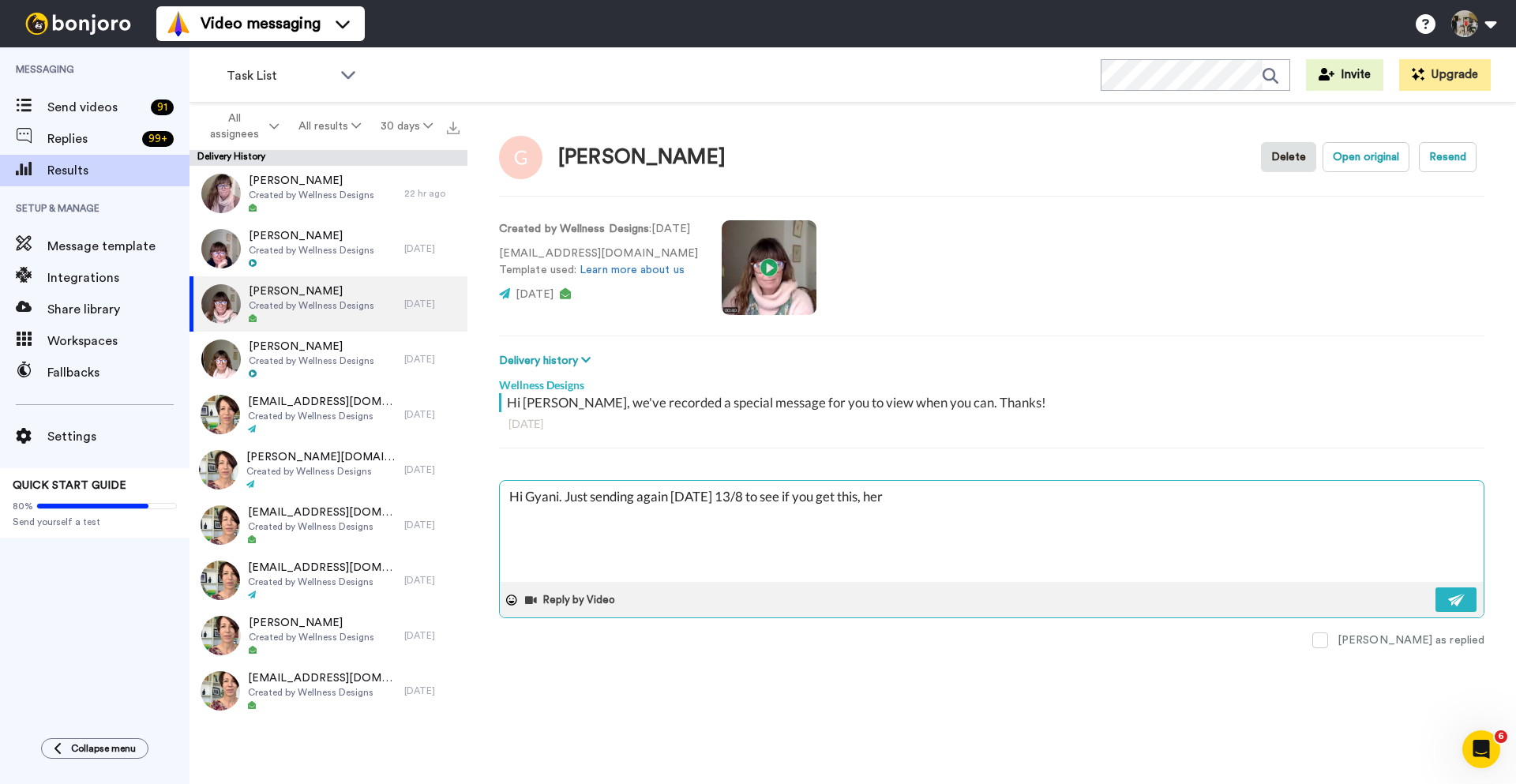
type textarea "x"
type textarea "Hi Gyani. Just sending again [DATE] 13/8 to see if you get this, here"
type textarea "x"
type textarea "Hi Gyani. Just sending again [DATE] 13/8 to see if you get this, here'"
type textarea "x"
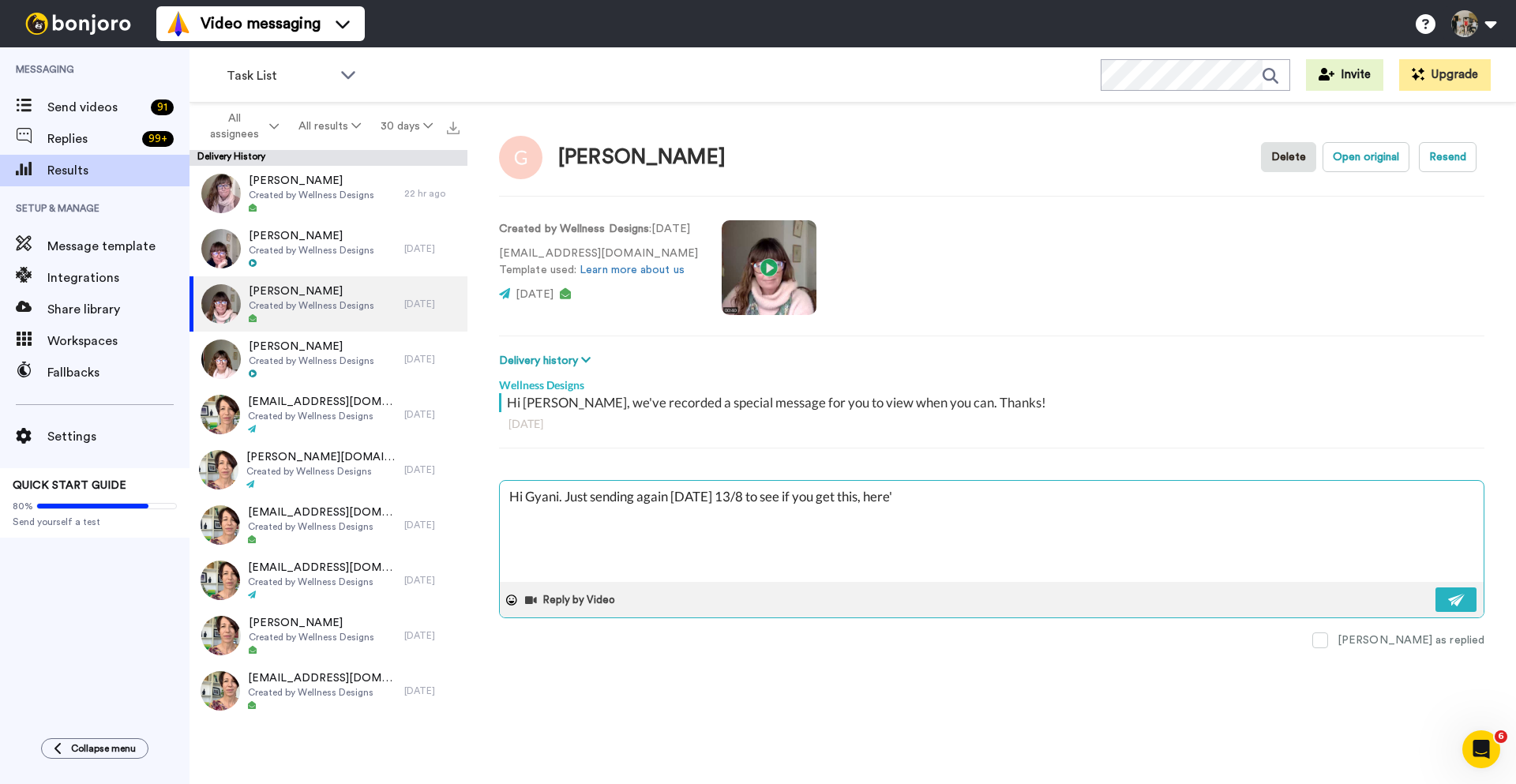
type textarea "Hi Gyani. Just sending again [DATE] 13/8 to see if you get this, here's"
type textarea "x"
type textarea "Hi Gyani. Just sending again [DATE] 13/8 to see if you get this, here's"
type textarea "x"
type textarea "Hi Gyani. Just sending again [DATE] 13/8 to see if you get this, here's h"
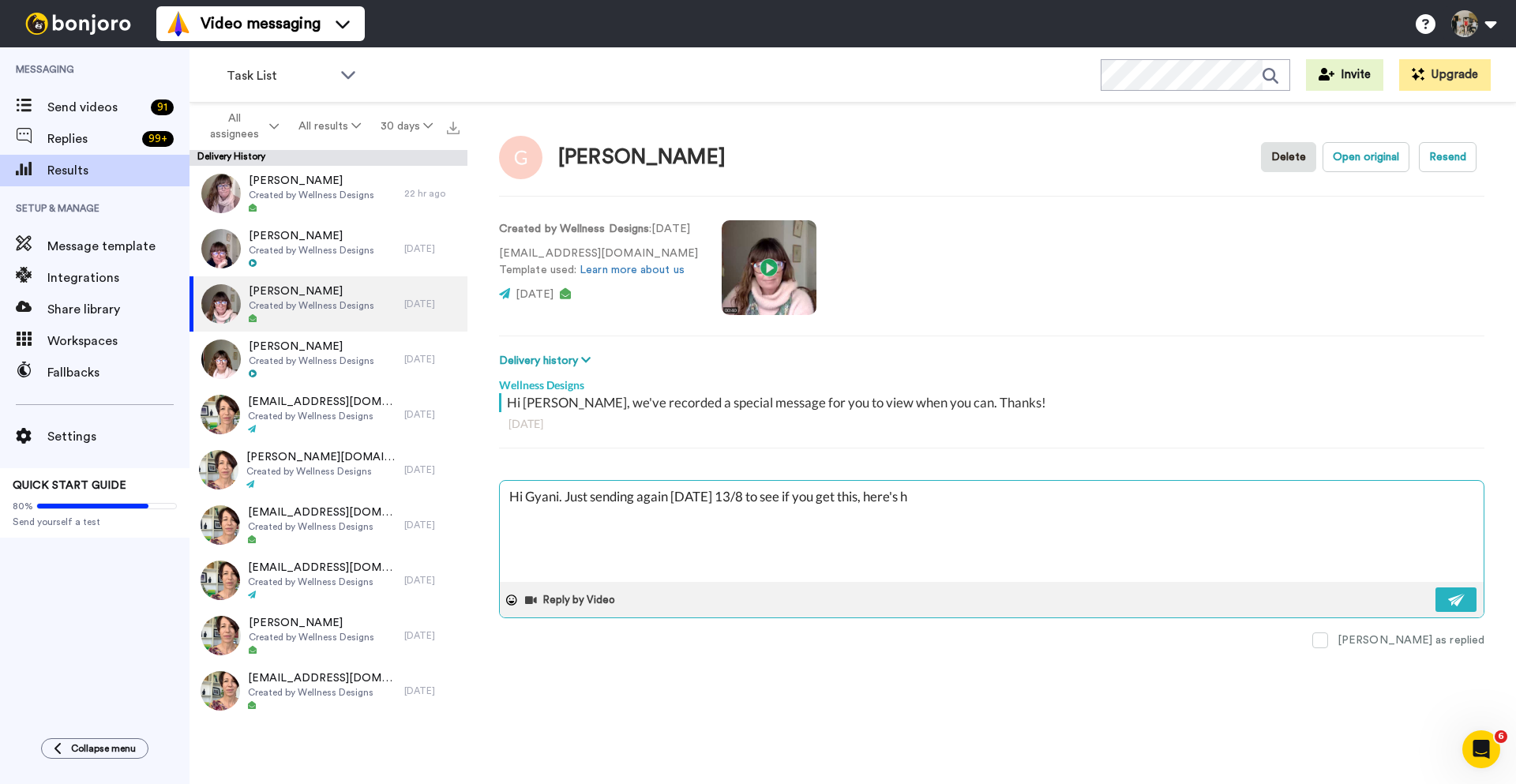
type textarea "x"
type textarea "Hi Gyani. Just sending again [DATE] 13/8 to see if you get this, here's ho"
type textarea "x"
type textarea "Hi Gyani. Just sending again [DATE] 13/8 to see if you get this, here's hop"
type textarea "x"
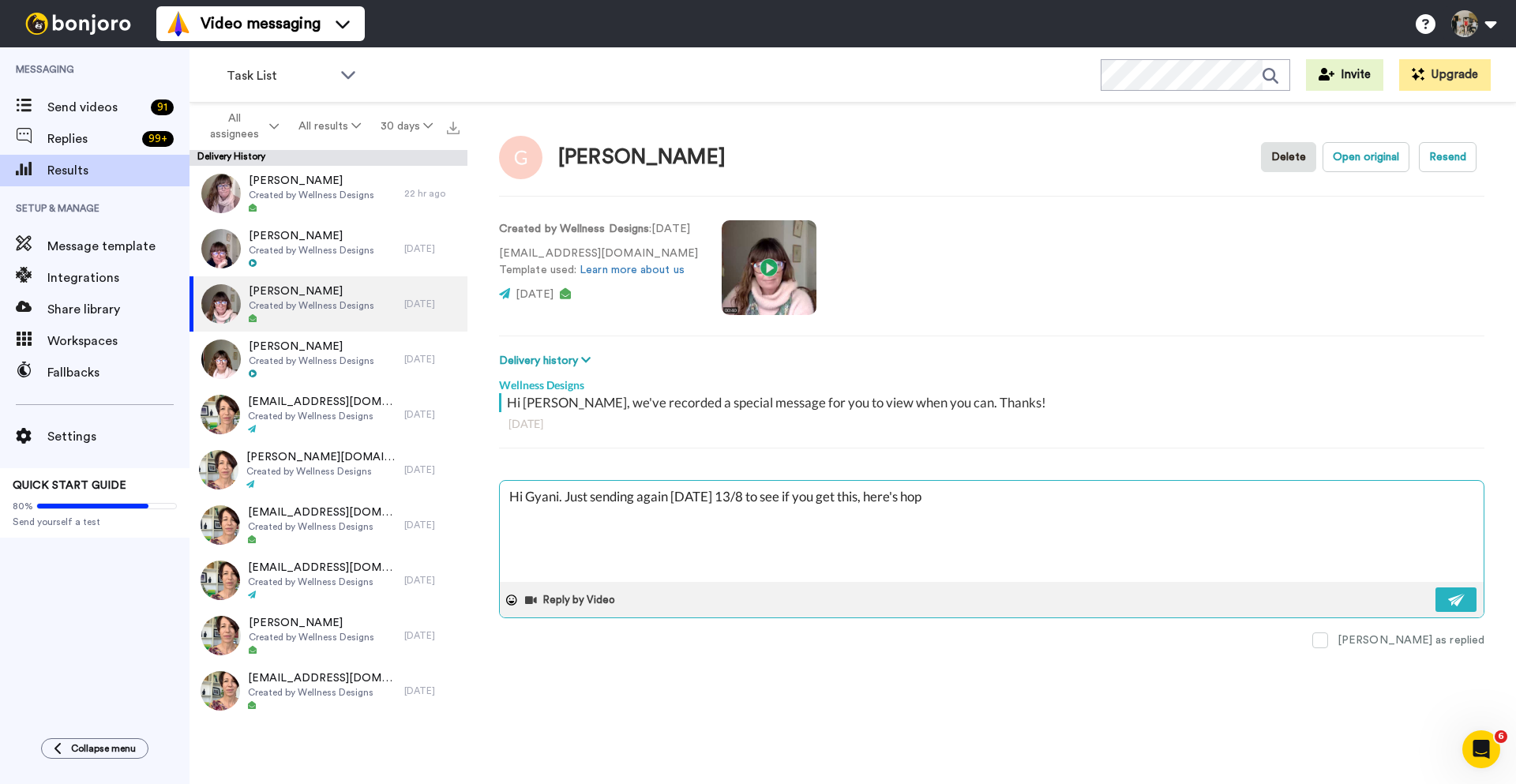
type textarea "Hi Gyani. Just sending again [DATE] 13/8 to see if you get this, here's hopi"
type textarea "x"
type textarea "Hi Gyani. Just sending again [DATE] 13/8 to see if you get this, here's hopin"
type textarea "x"
type textarea "Hi Gyani. Just sending again [DATE] 13/8 to see if you get this, here's hoping"
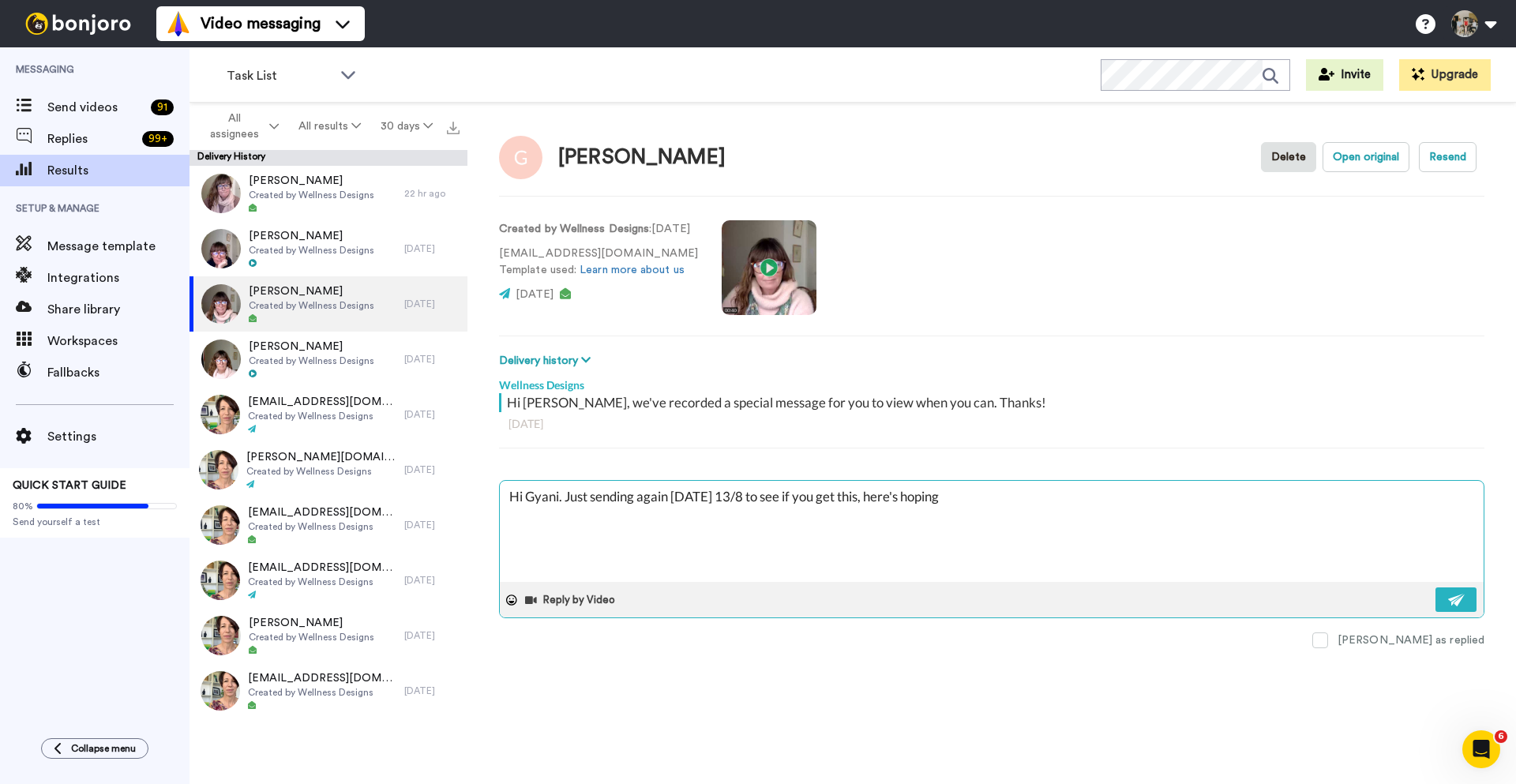
type textarea "x"
type textarea "Hi Gyani. Just sending again [DATE] 13/8 to see if you get this, here's hoping!"
type textarea "x"
type textarea "Hi Gyani. Just sending again [DATE] 13/8 to see if you get this, here's hoping!"
type textarea "x"
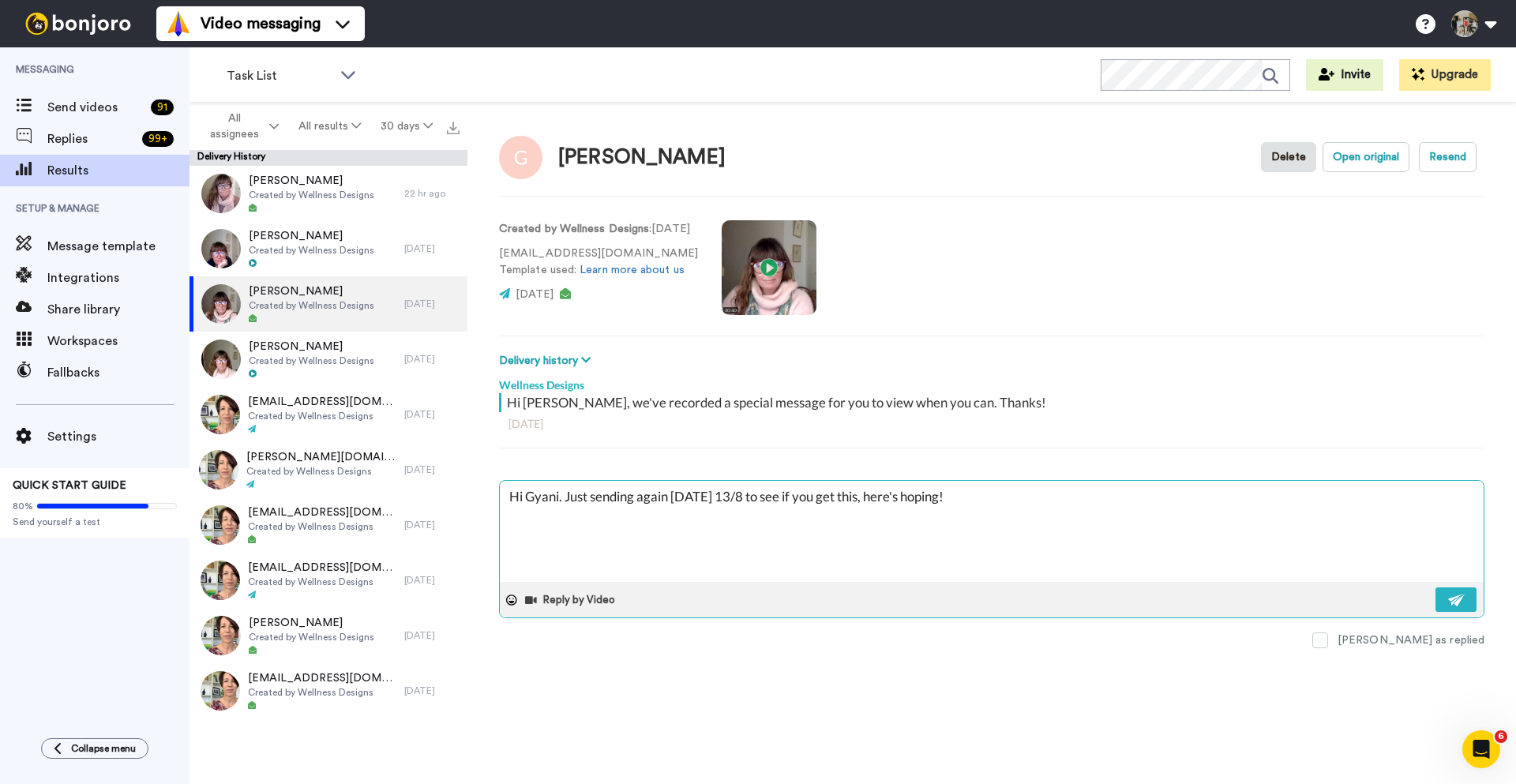
type textarea "Hi Gyani. Just sending again [DATE] 13/8 to see if you get this, here's hoping!…"
type textarea "x"
type textarea "Hi Gyani. Just sending again [DATE] 13/8 to see if you get this, here's hoping!…"
type textarea "x"
type textarea "Hi Gyani. Just sending again [DATE] 13/8 to see if you get this, here's hoping!…"
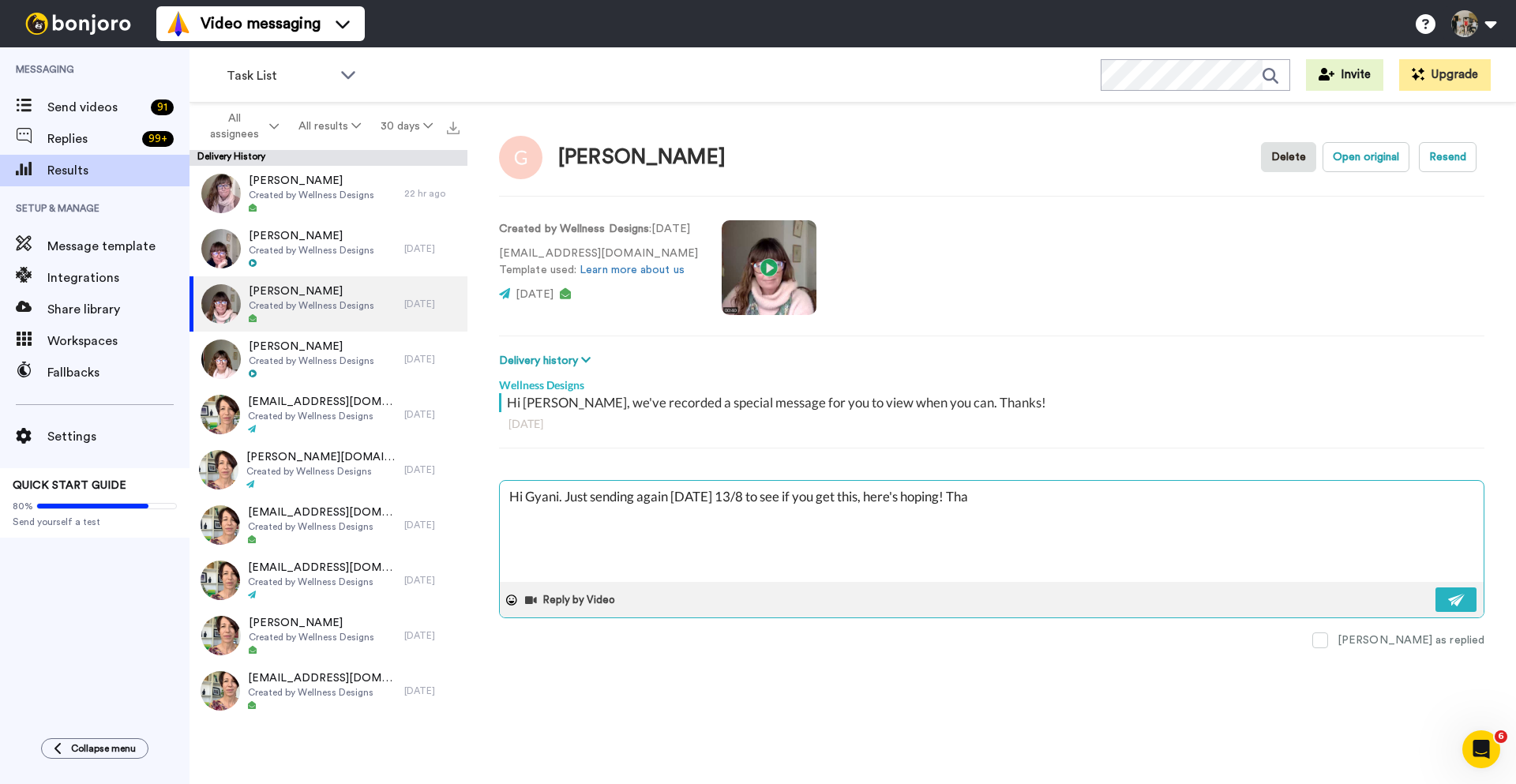
type textarea "x"
type textarea "Hi Gyani. Just sending again [DATE] 13/8 to see if you get this, here's hoping!…"
type textarea "x"
type textarea "Hi Gyani. Just sending again [DATE] 13/8 to see if you get this, here's hoping!…"
type textarea "x"
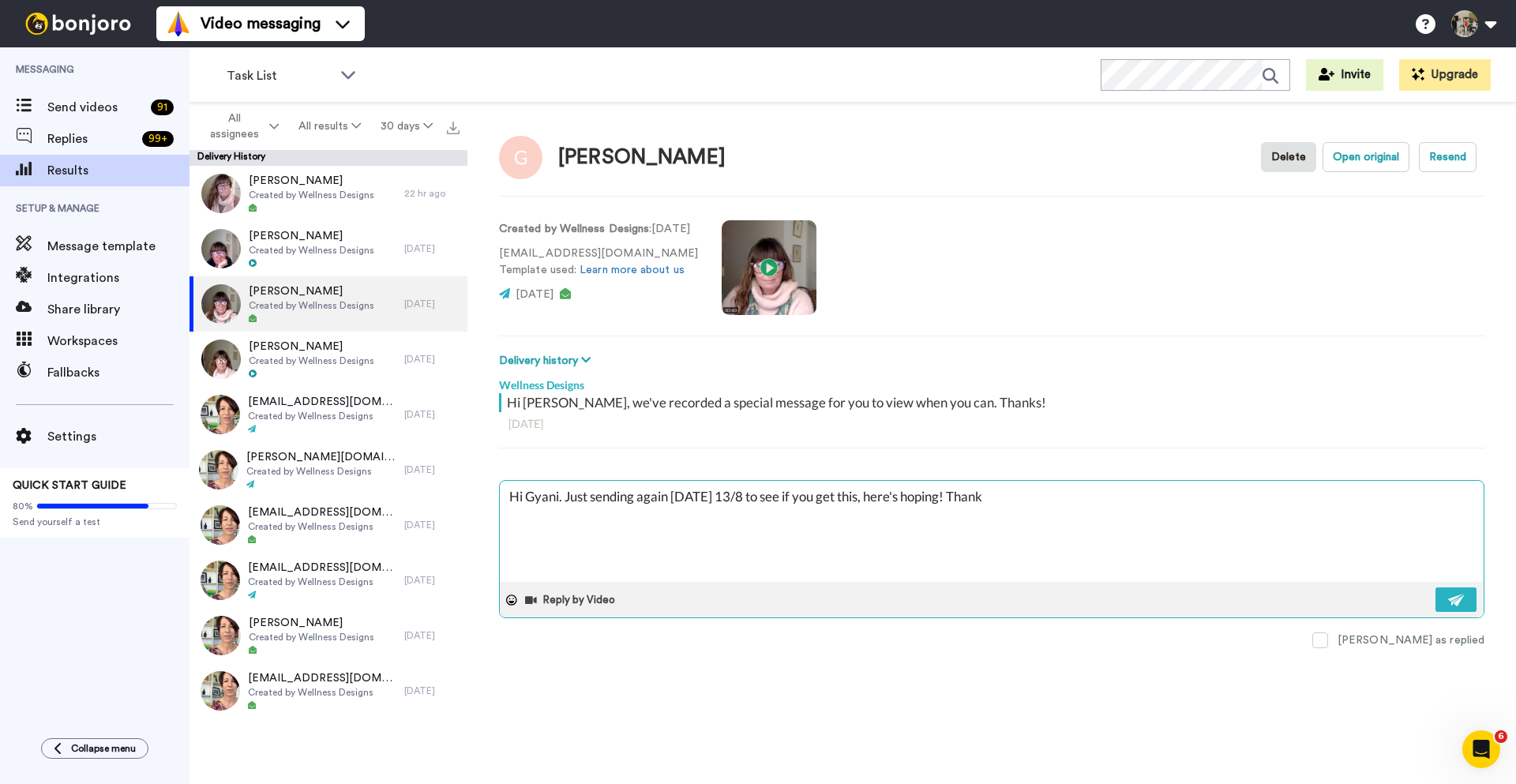
type textarea "Hi Gyani. Just sending again [DATE] 13/8 to see if you get this, here's hoping!…"
type textarea "x"
type textarea "Hi Gyani. Just sending again [DATE] 13/8 to see if you get this, here's hoping!…"
type textarea "x"
type textarea "Hi Gyani. Just sending again [DATE] 13/8 to see if you get this, here's hoping!…"
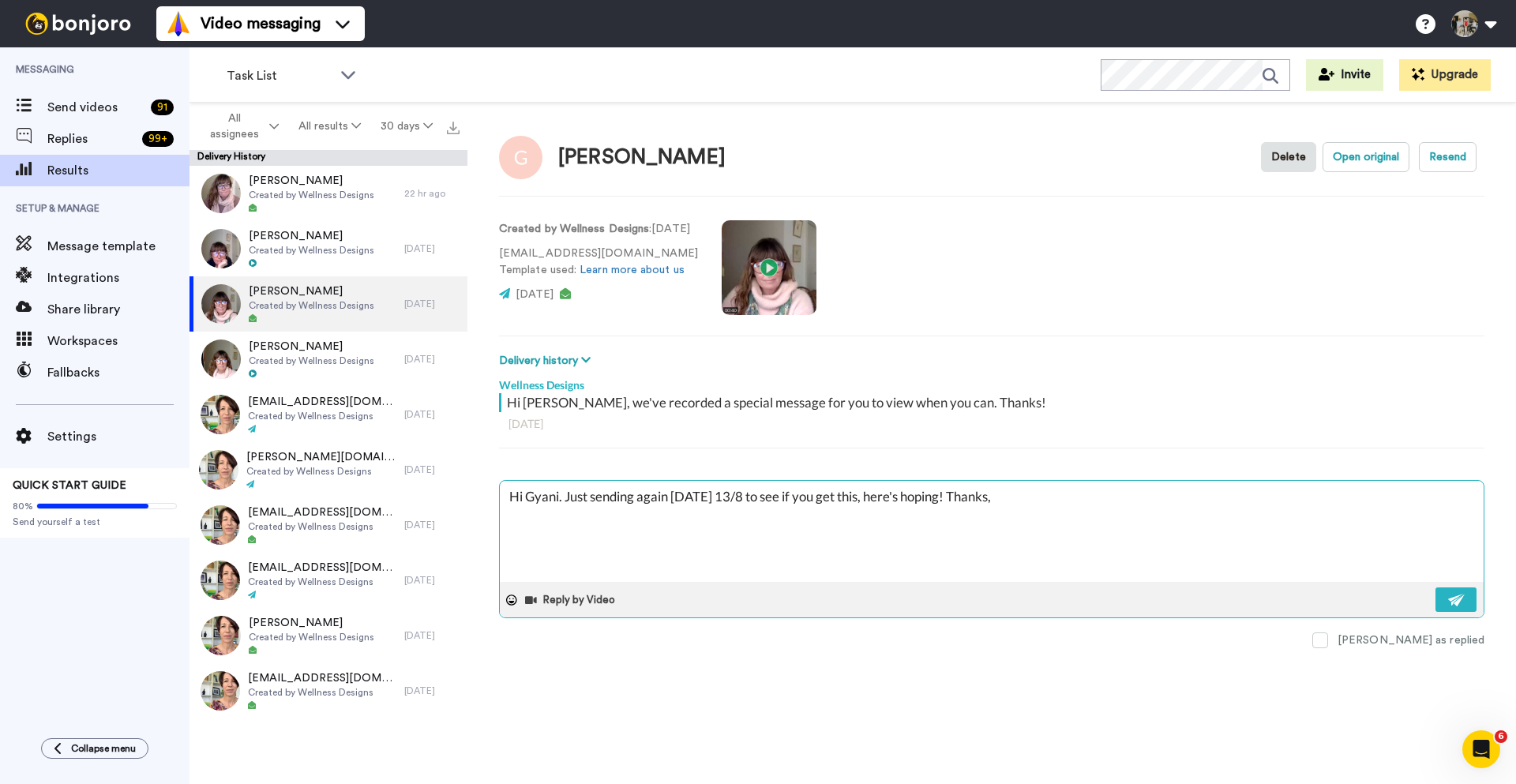
type textarea "x"
type textarea "Hi Gyani. Just sending again [DATE] 13/8 to see if you get this, here's hoping!…"
type textarea "x"
type textarea "Hi Gyani. Just sending again [DATE] 13/8 to see if you get this, here's hoping!…"
click at [1451, 591] on button at bounding box center [1457, 599] width 41 height 24
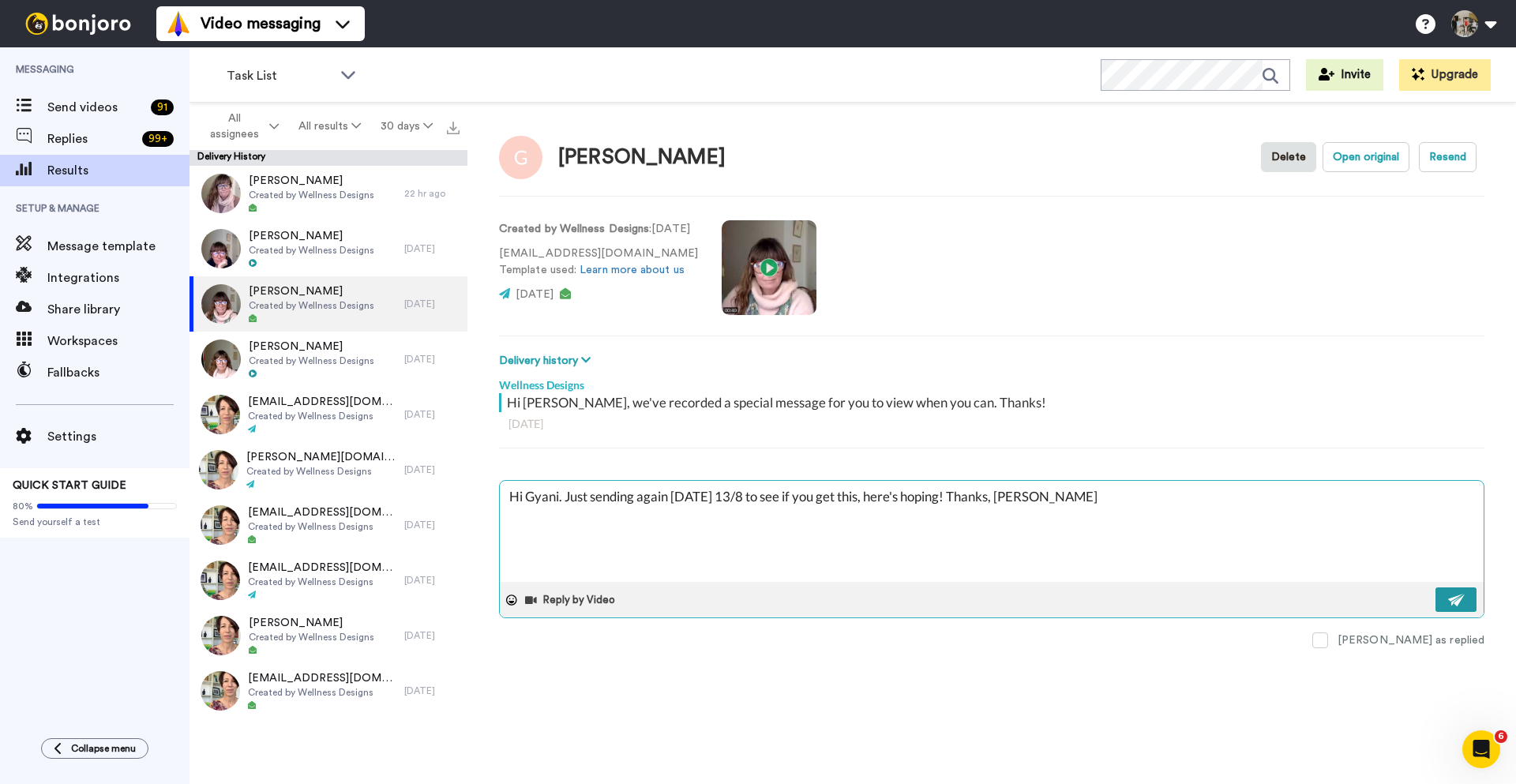
type textarea "x"
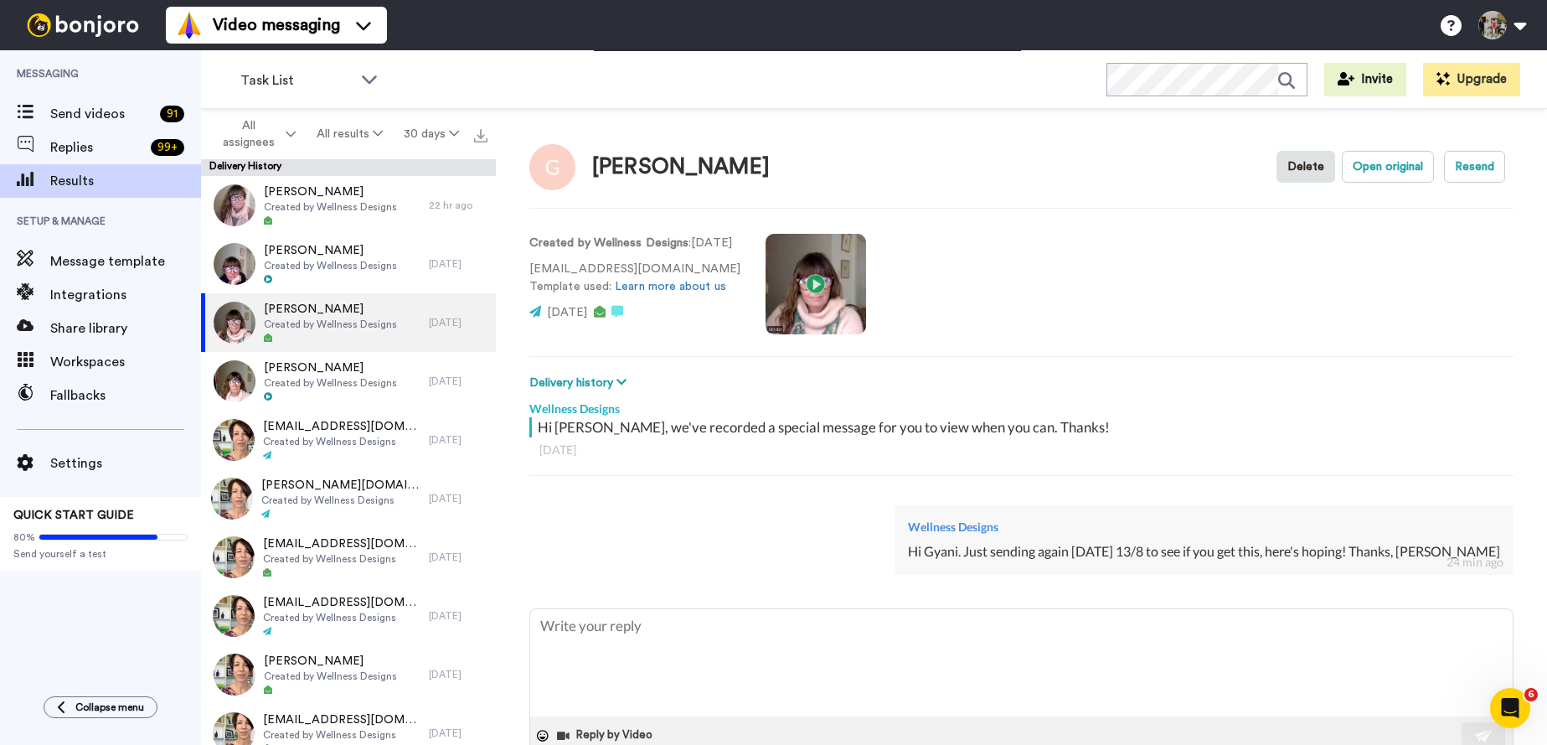
type textarea "x"
